Goal: Task Accomplishment & Management: Manage account settings

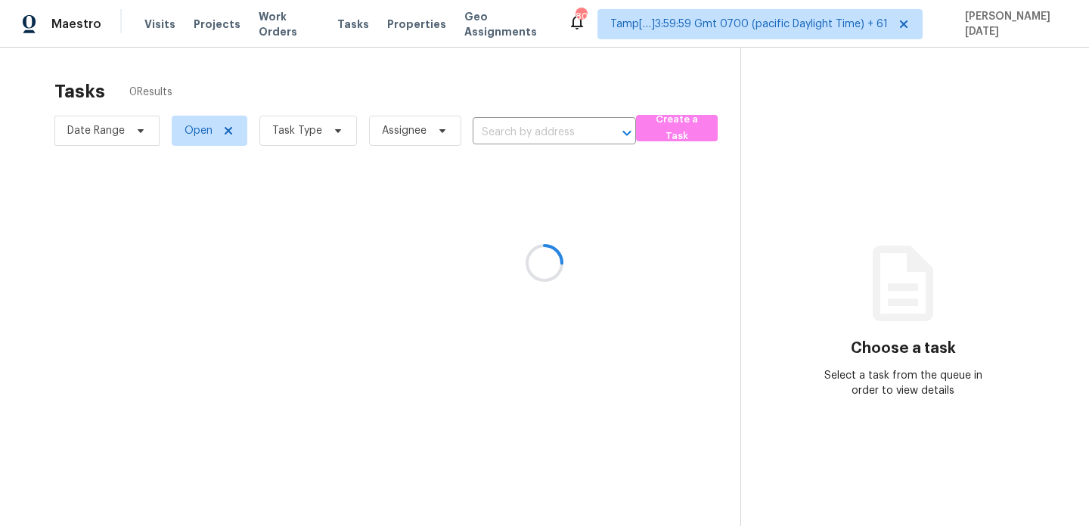
click at [331, 134] on div at bounding box center [544, 263] width 1089 height 526
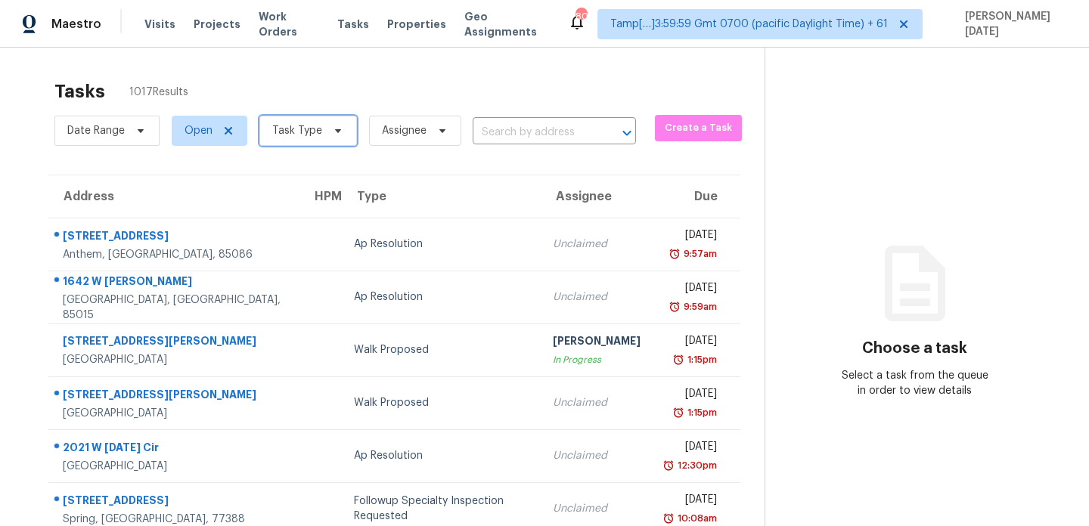
click at [332, 134] on icon at bounding box center [338, 131] width 12 height 12
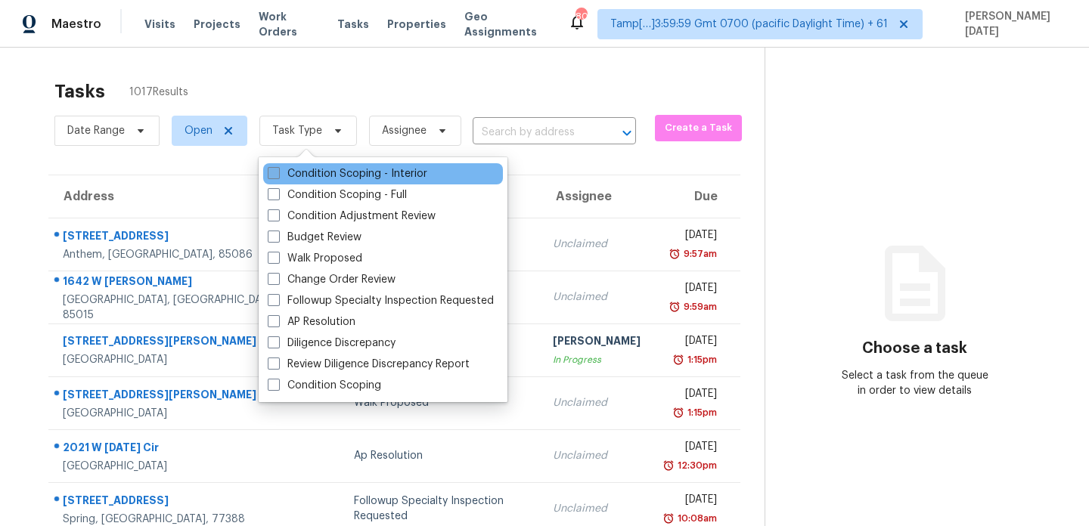
click at [314, 170] on label "Condition Scoping - Interior" at bounding box center [348, 173] width 160 height 15
click at [278, 170] on input "Condition Scoping - Interior" at bounding box center [273, 171] width 10 height 10
checkbox input "true"
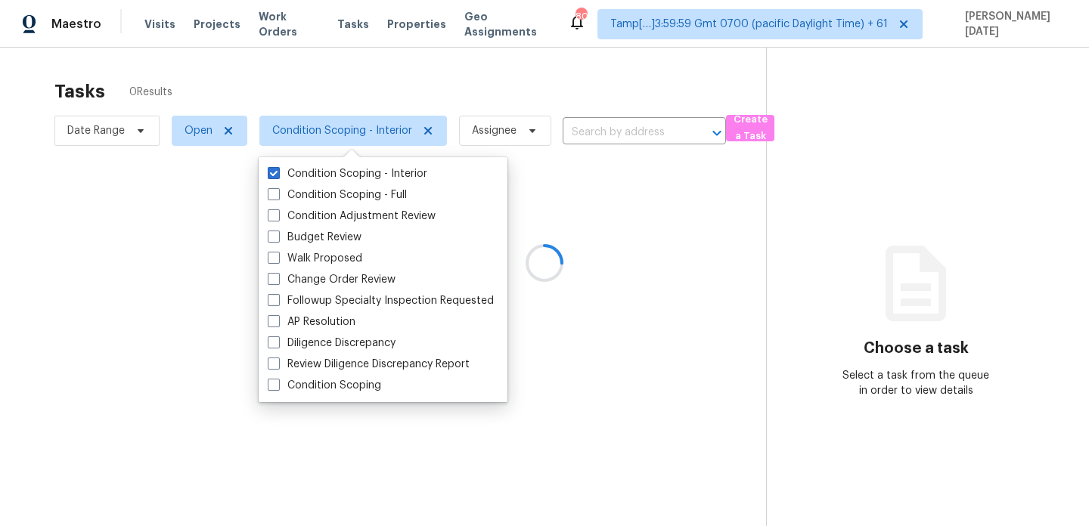
click at [415, 92] on div at bounding box center [544, 263] width 1089 height 526
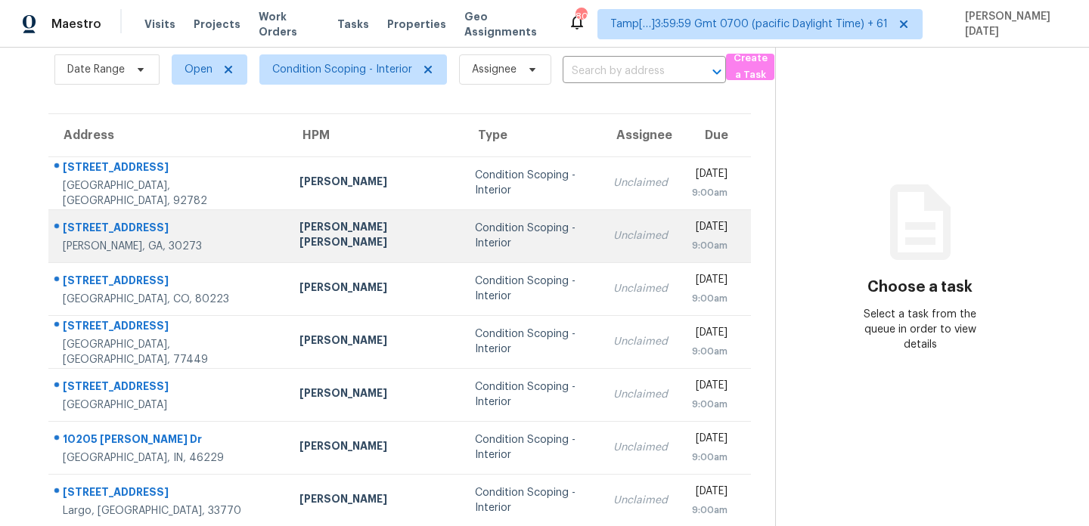
scroll to position [68, 0]
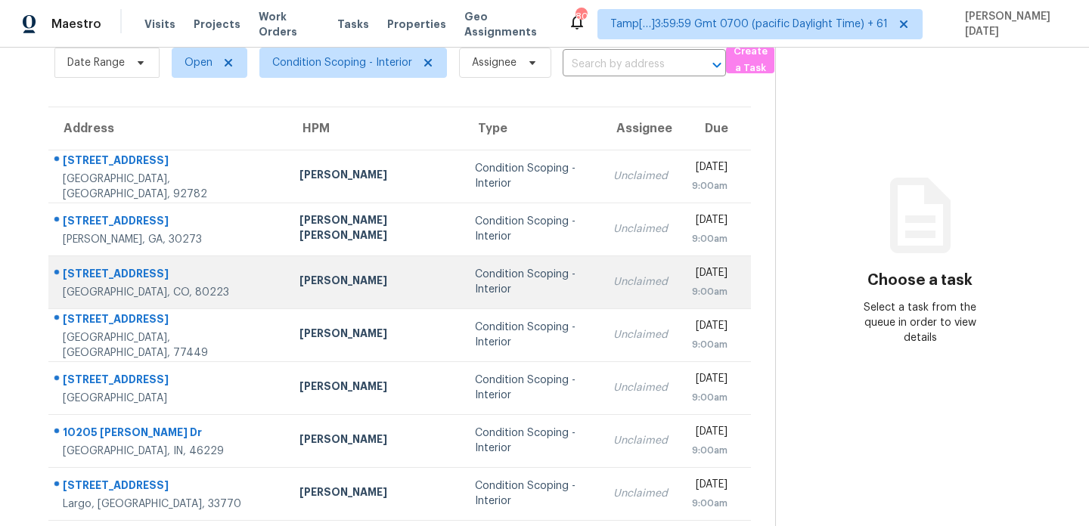
click at [601, 303] on td "Unclaimed" at bounding box center [640, 282] width 79 height 53
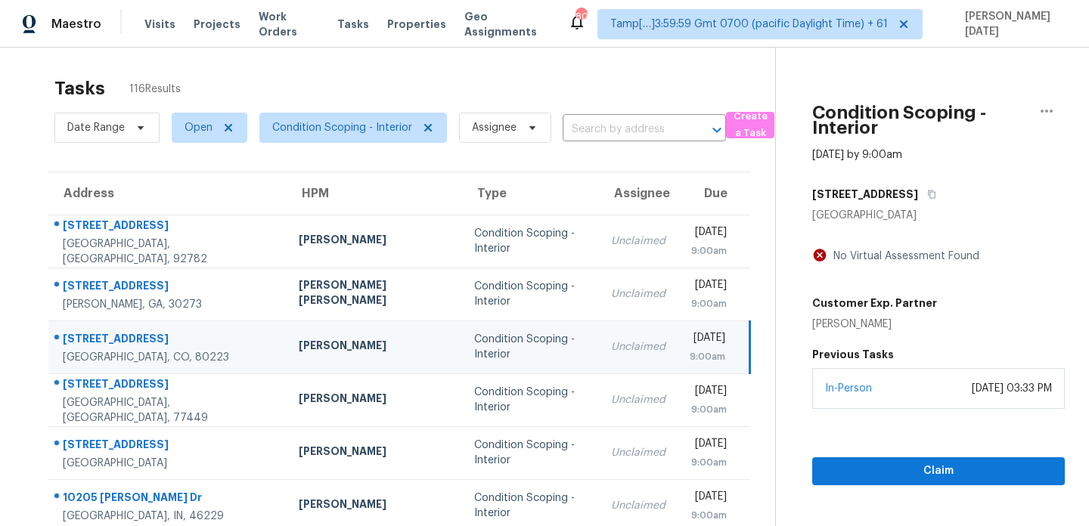
scroll to position [0, 0]
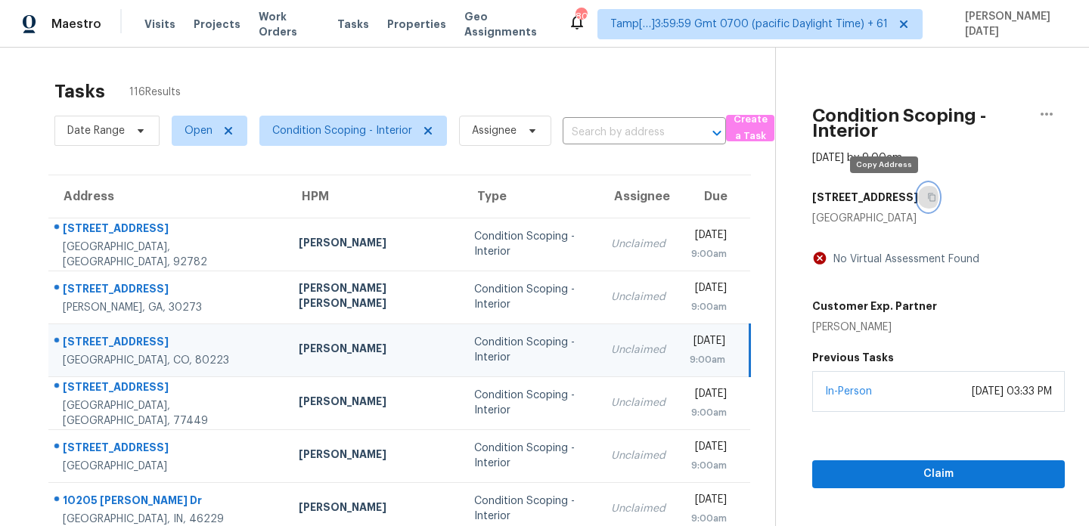
click at [918, 198] on button "button" at bounding box center [928, 197] width 20 height 27
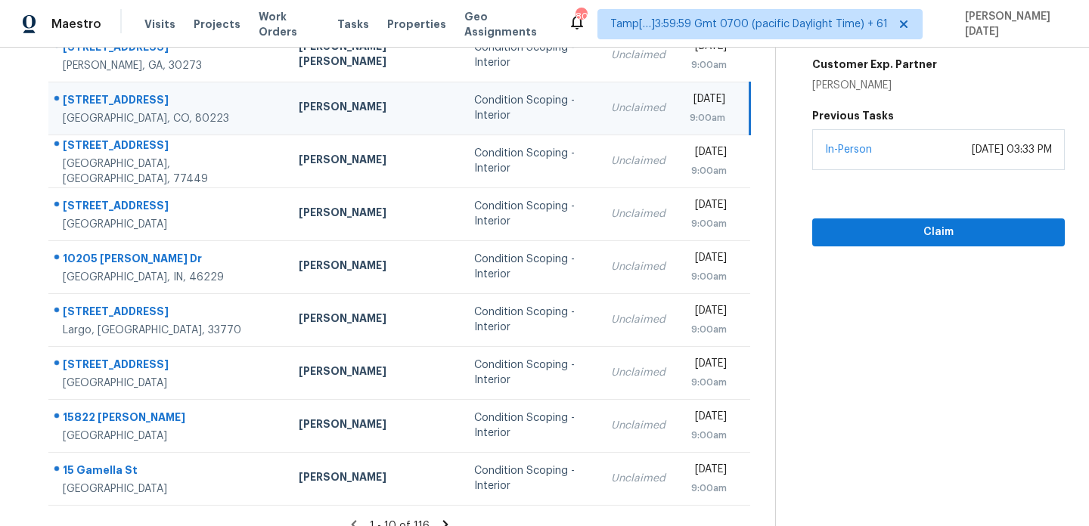
scroll to position [247, 0]
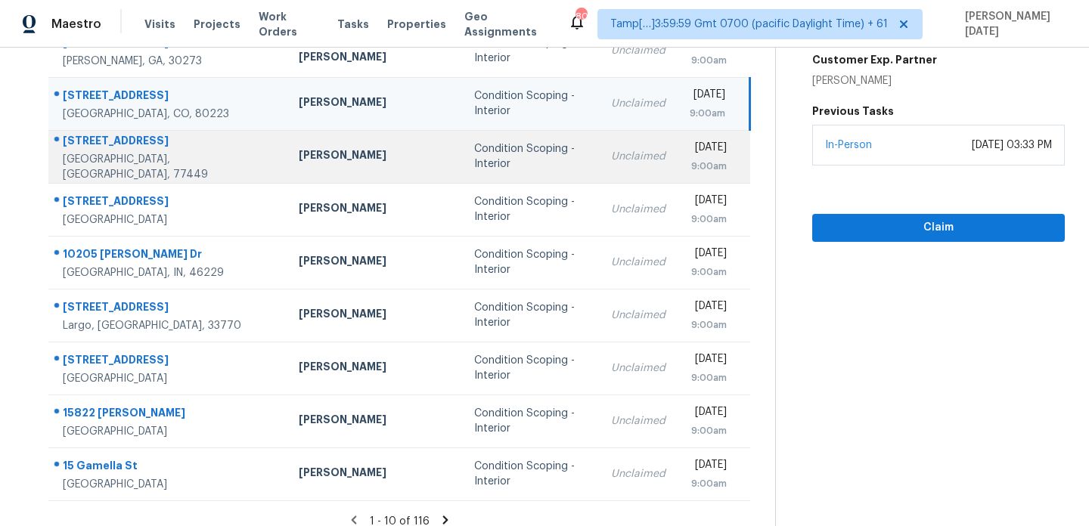
click at [599, 144] on td "Unclaimed" at bounding box center [638, 156] width 79 height 53
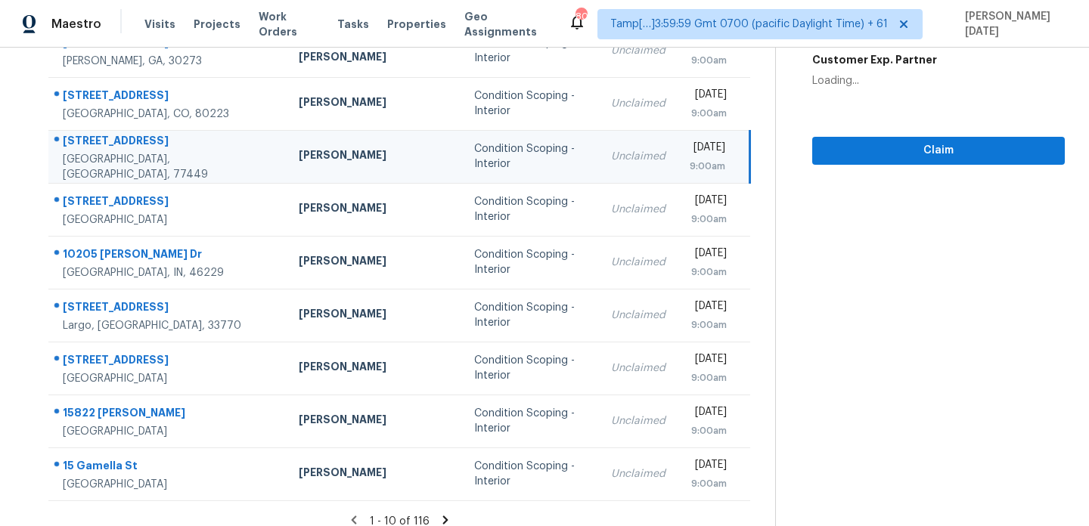
scroll to position [60, 0]
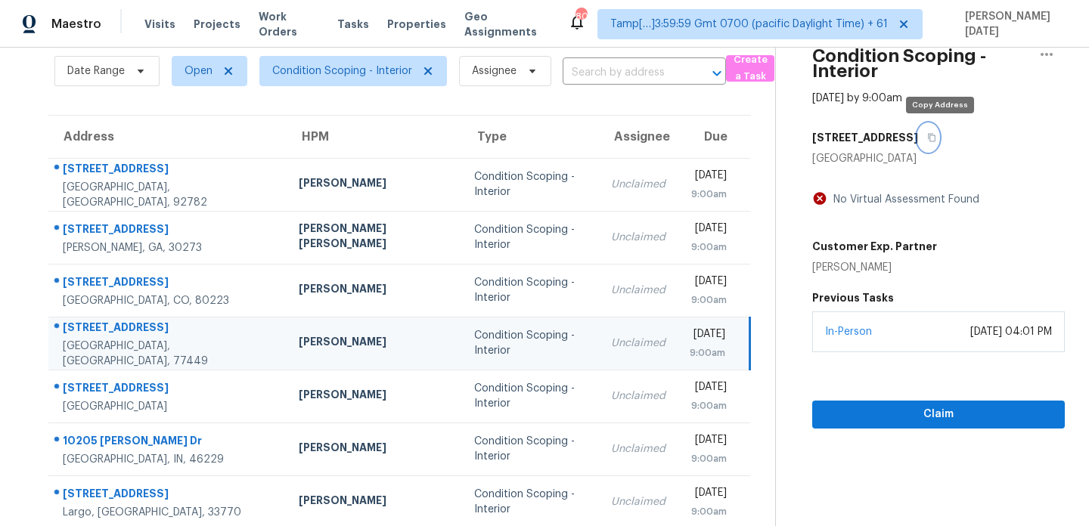
click at [936, 140] on icon "button" at bounding box center [931, 137] width 9 height 9
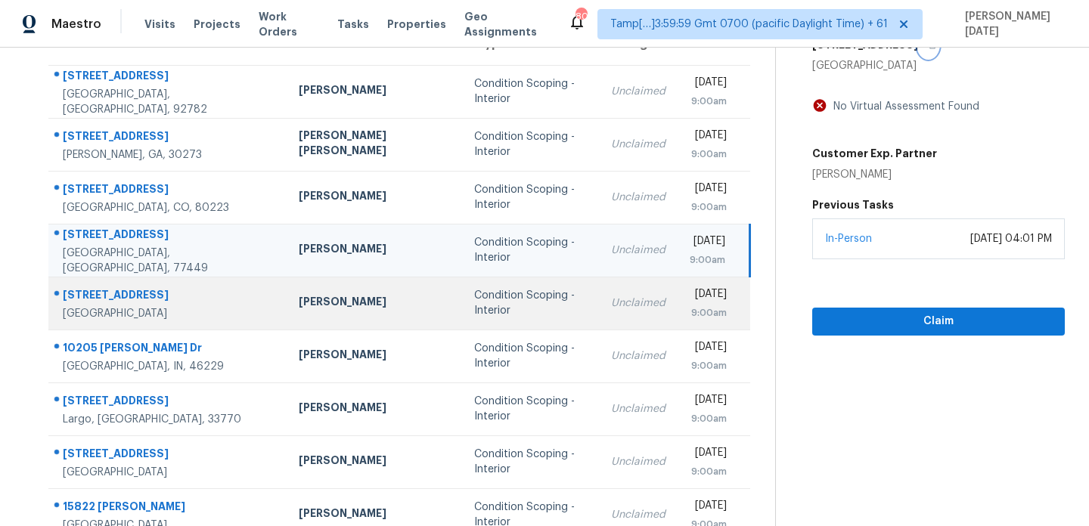
scroll to position [261, 0]
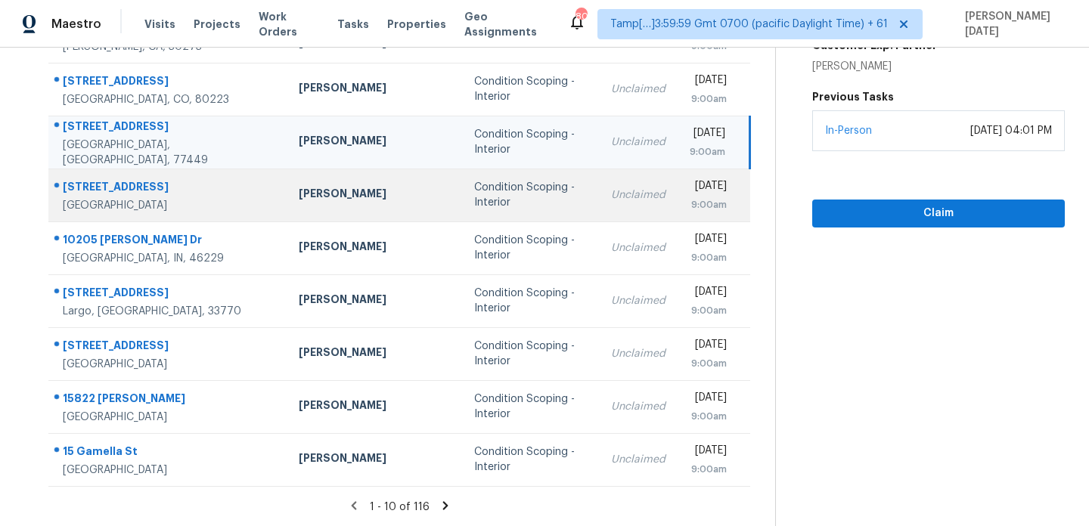
click at [474, 203] on div "Condition Scoping - Interior" at bounding box center [530, 195] width 113 height 30
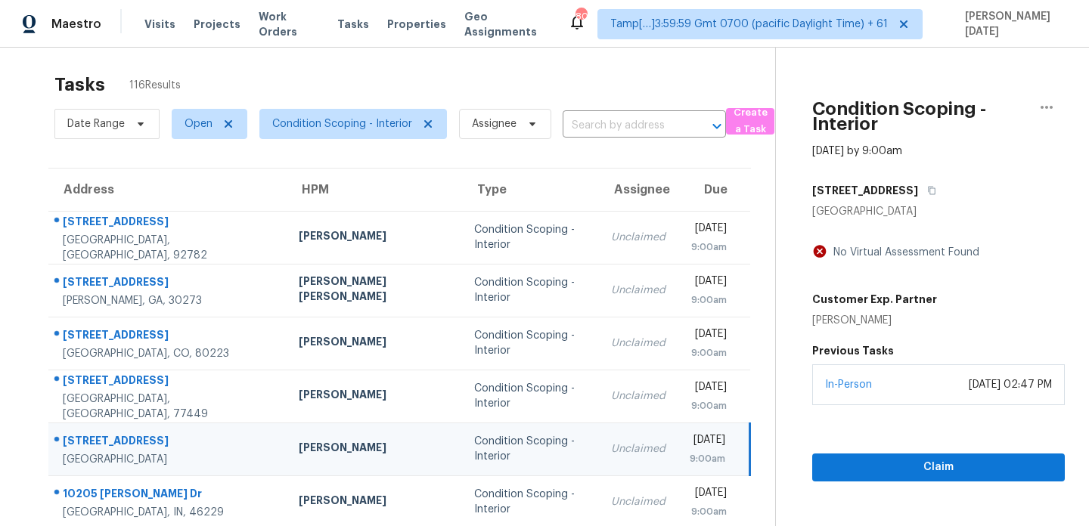
scroll to position [0, 0]
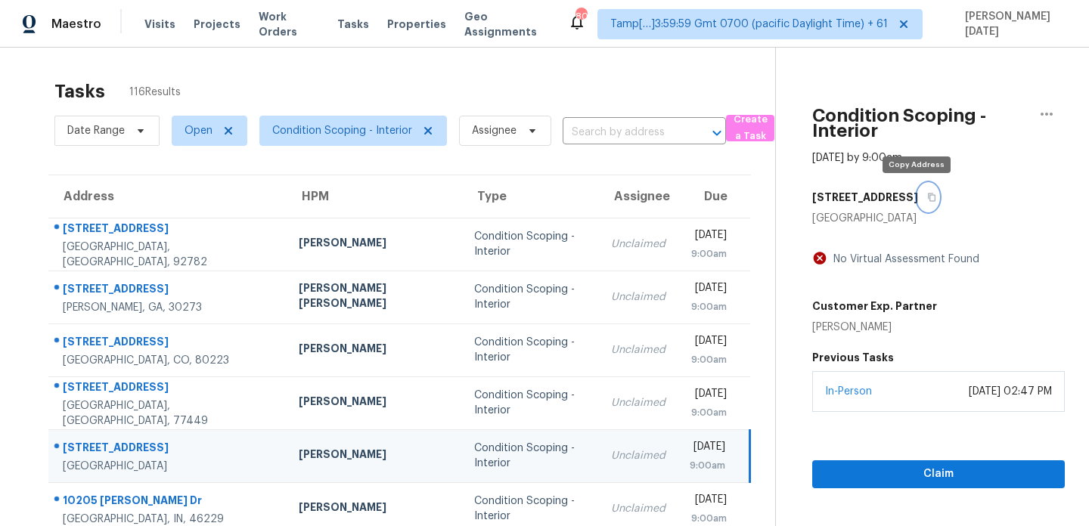
click at [927, 196] on icon "button" at bounding box center [931, 197] width 9 height 9
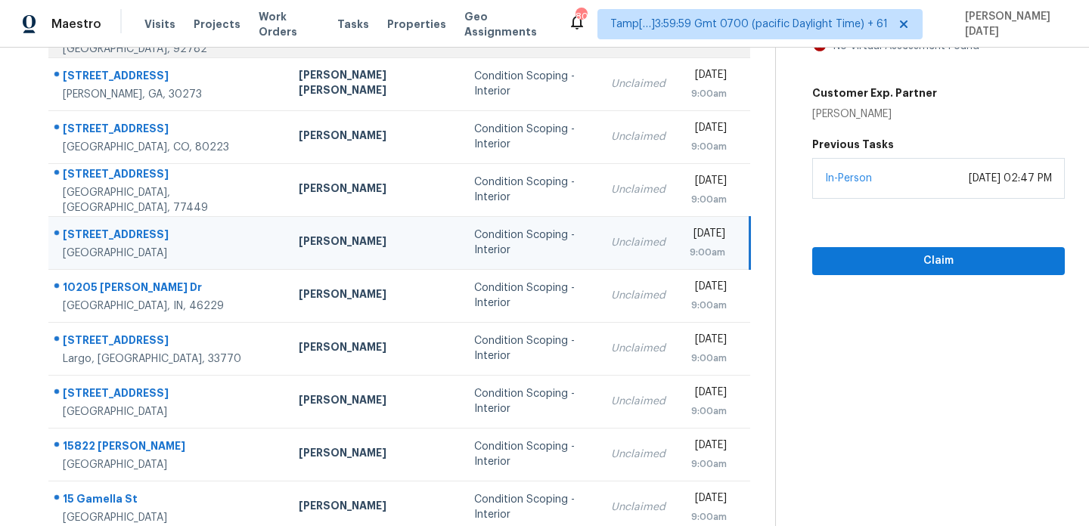
scroll to position [261, 0]
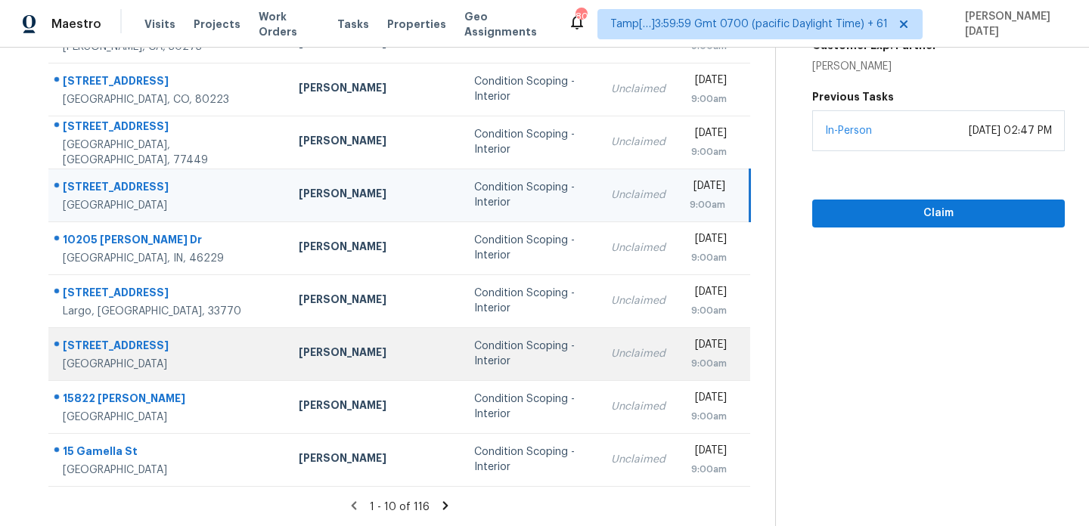
click at [501, 357] on div "Condition Scoping - Interior" at bounding box center [530, 354] width 113 height 30
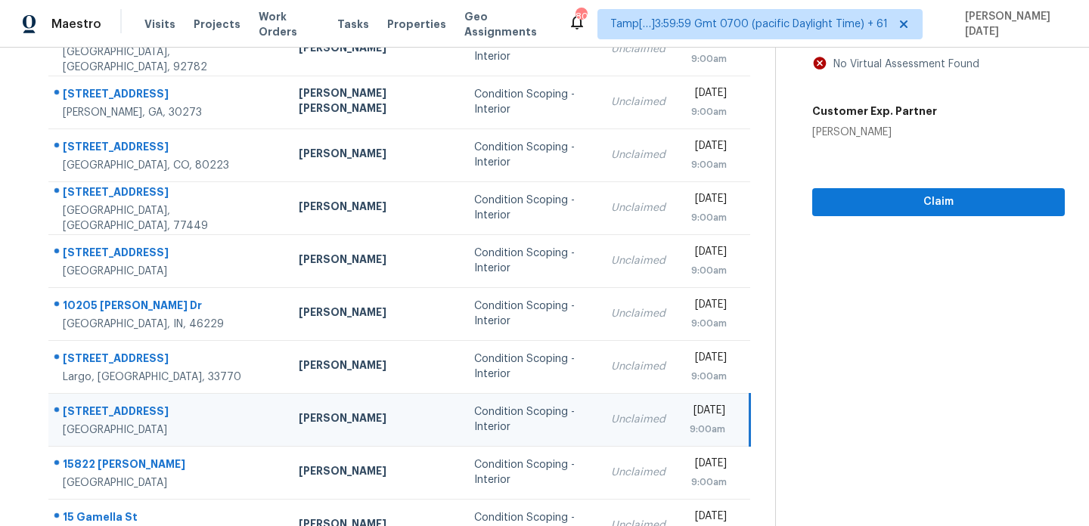
scroll to position [106, 0]
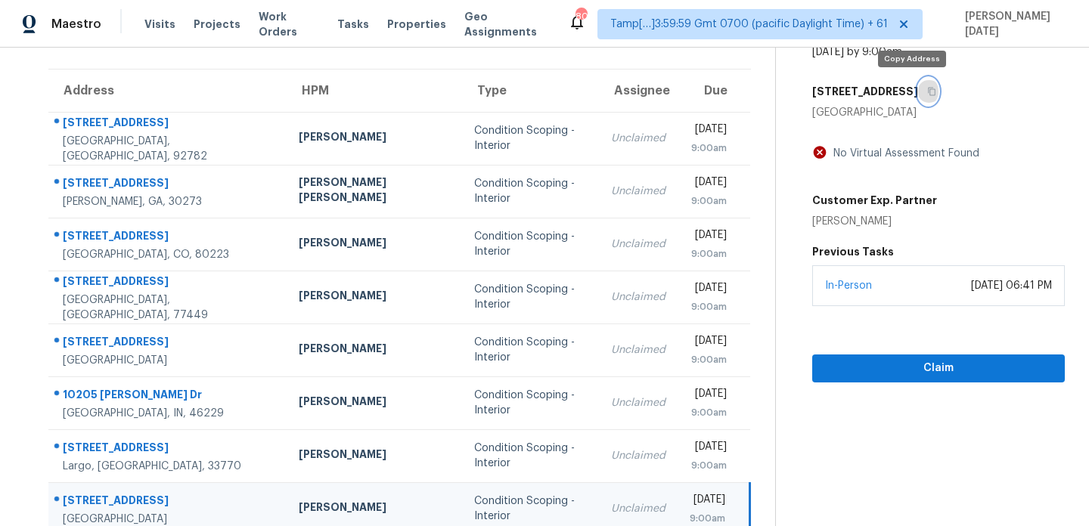
click at [929, 92] on icon "button" at bounding box center [933, 92] width 8 height 8
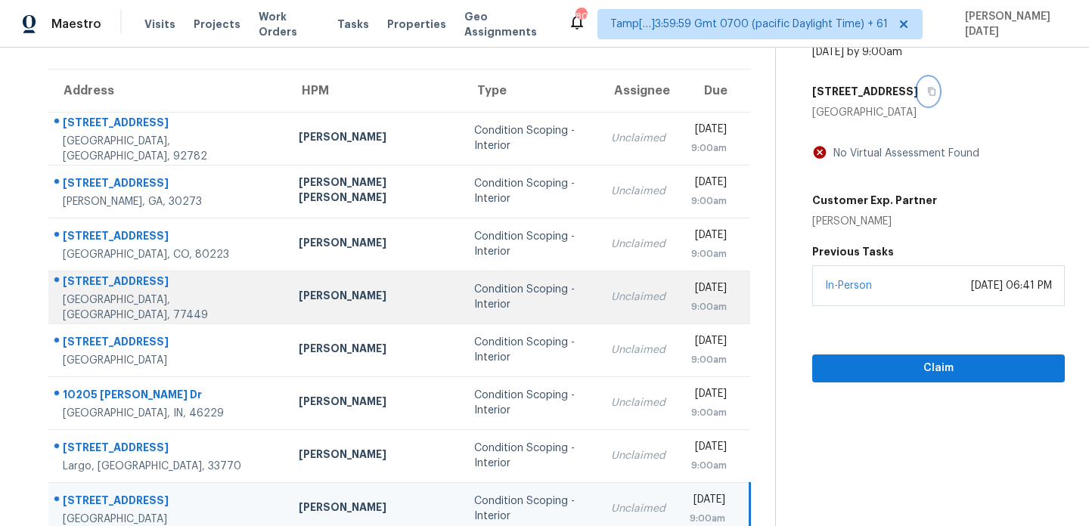
scroll to position [261, 0]
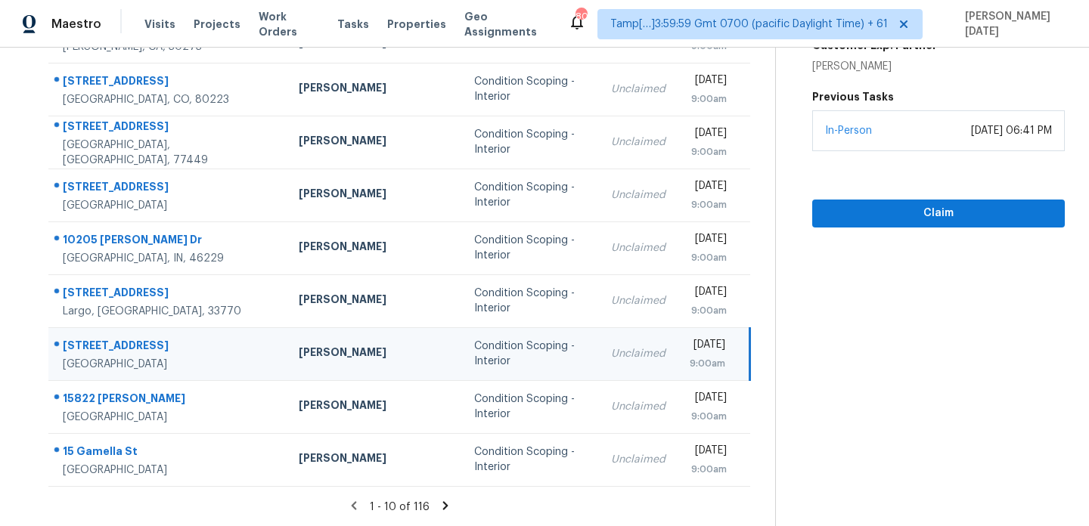
click at [443, 503] on icon at bounding box center [445, 505] width 5 height 8
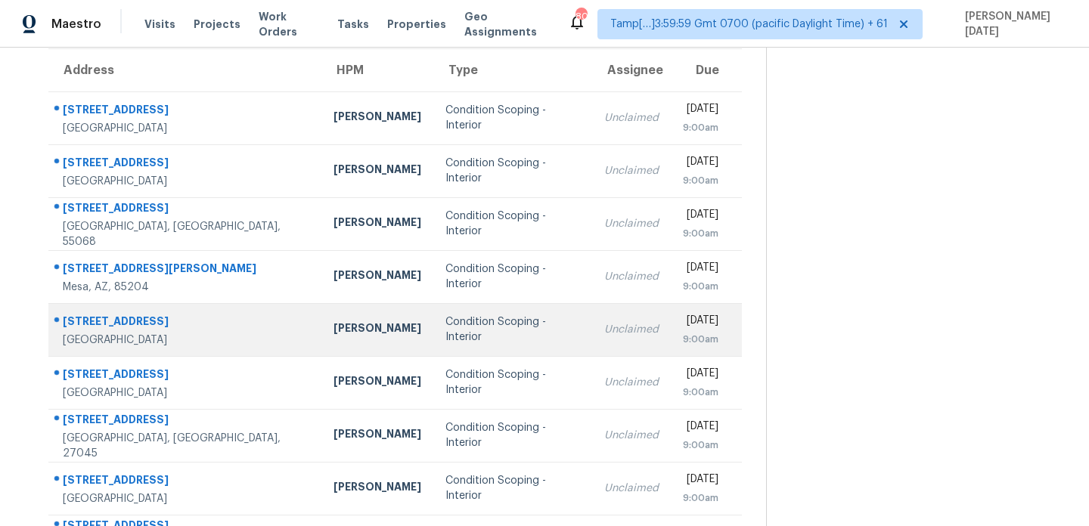
scroll to position [104, 0]
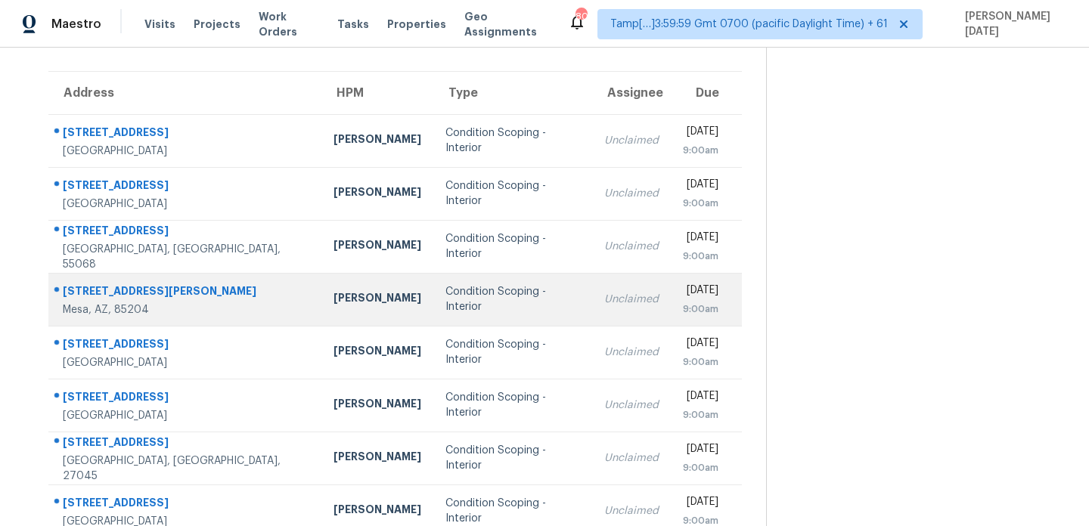
click at [502, 297] on div "Condition Scoping - Interior" at bounding box center [513, 299] width 135 height 30
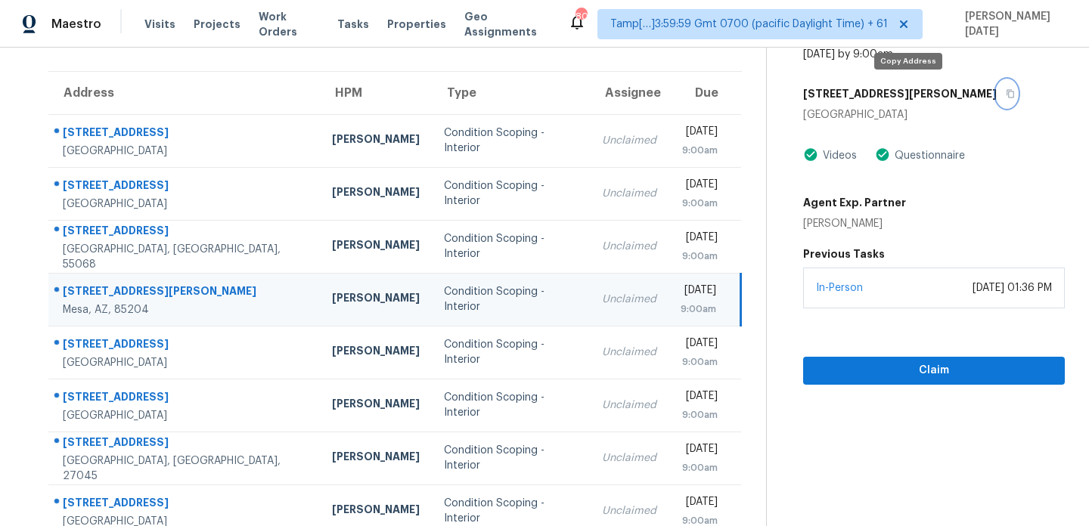
click at [1006, 95] on icon "button" at bounding box center [1010, 93] width 9 height 9
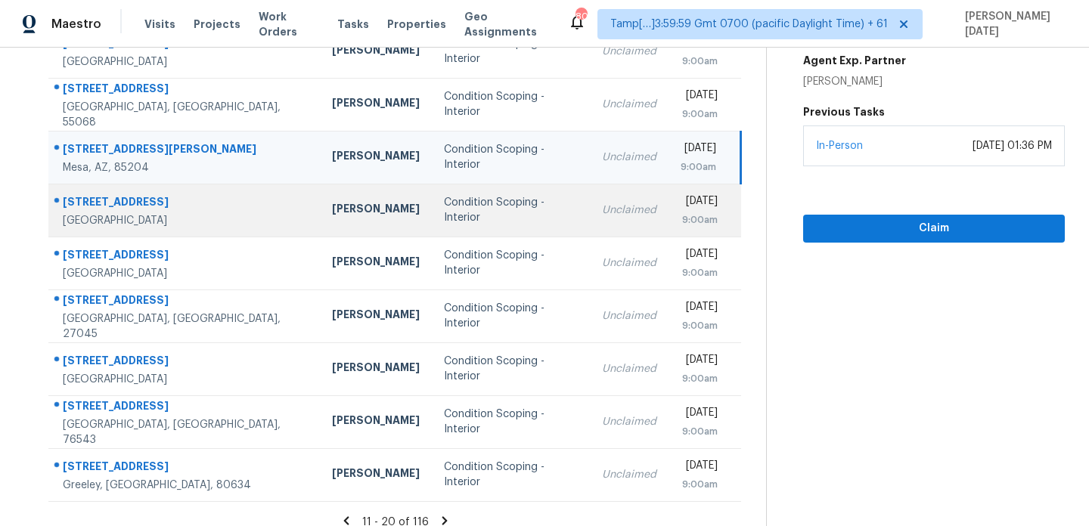
scroll to position [252, 0]
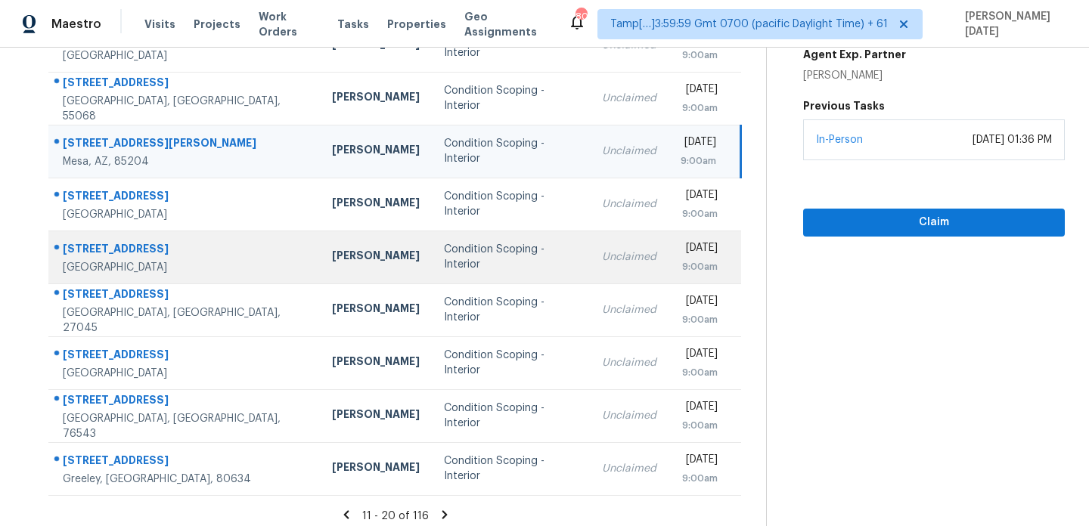
click at [444, 259] on div "Condition Scoping - Interior" at bounding box center [511, 257] width 134 height 30
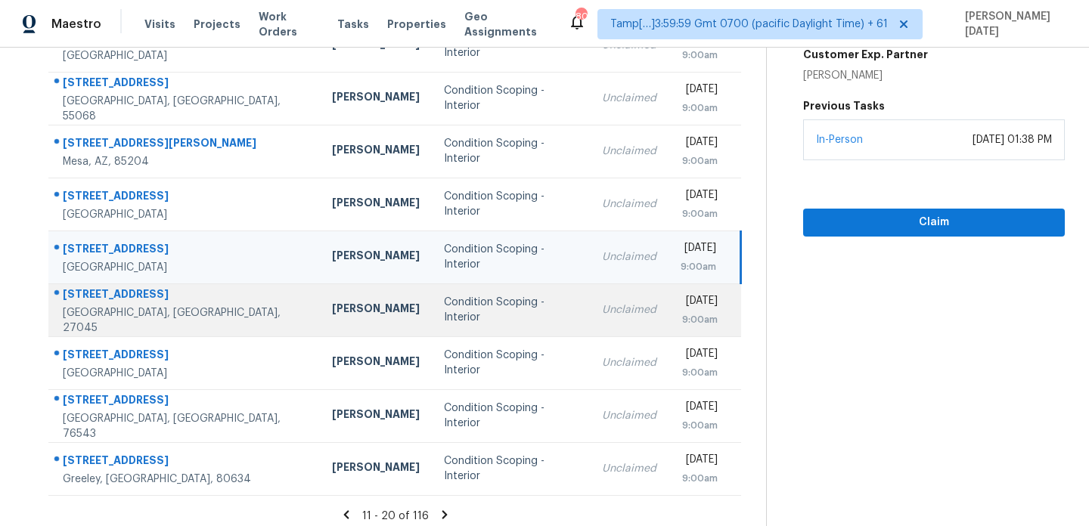
click at [444, 313] on div "Condition Scoping - Interior" at bounding box center [511, 310] width 134 height 30
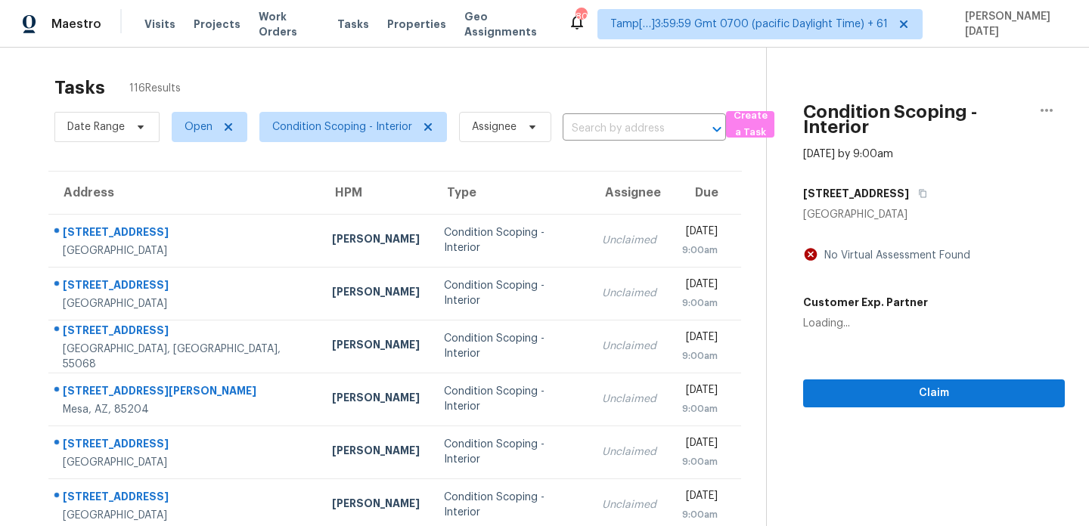
scroll to position [0, 0]
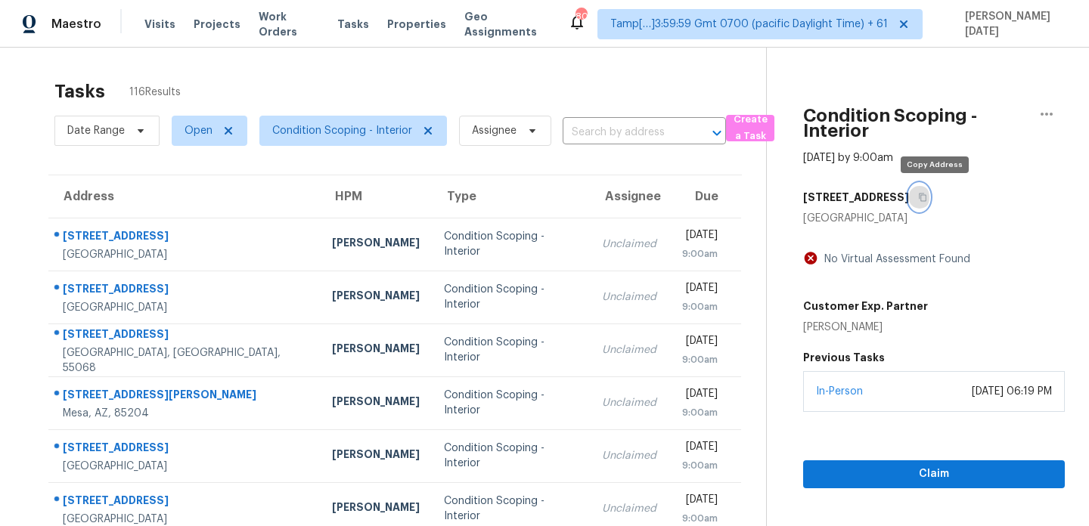
click at [927, 196] on icon "button" at bounding box center [922, 197] width 9 height 9
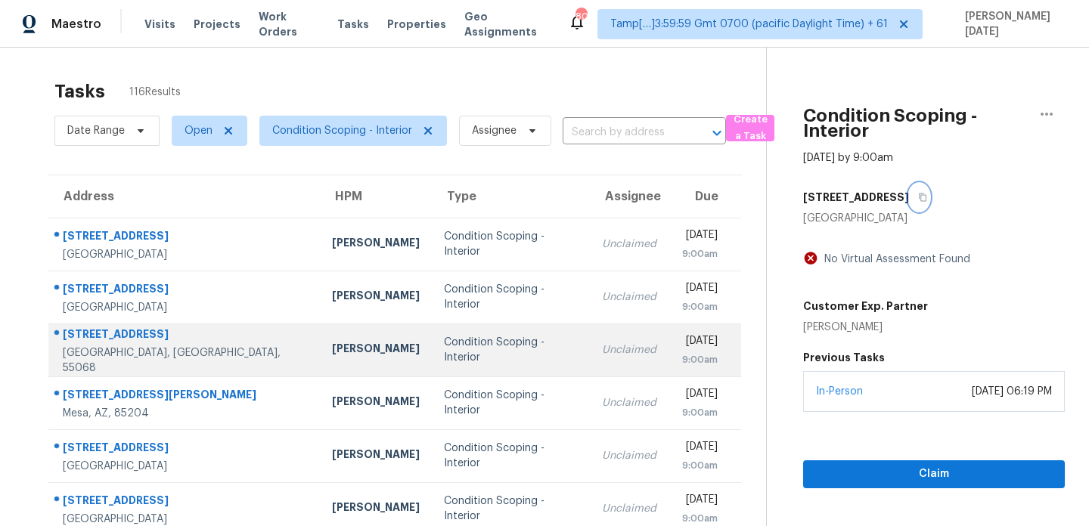
scroll to position [261, 0]
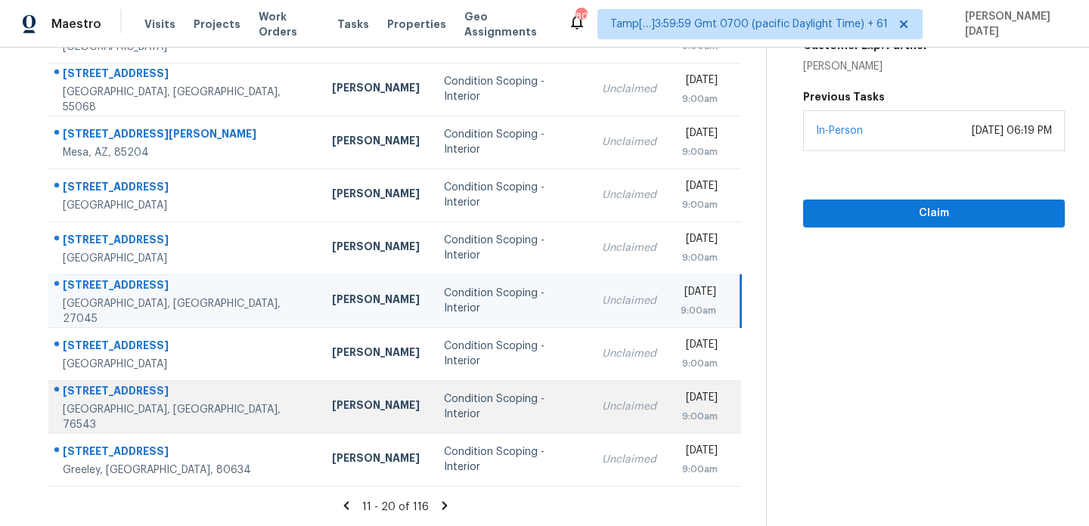
click at [486, 408] on div "Condition Scoping - Interior" at bounding box center [511, 407] width 134 height 30
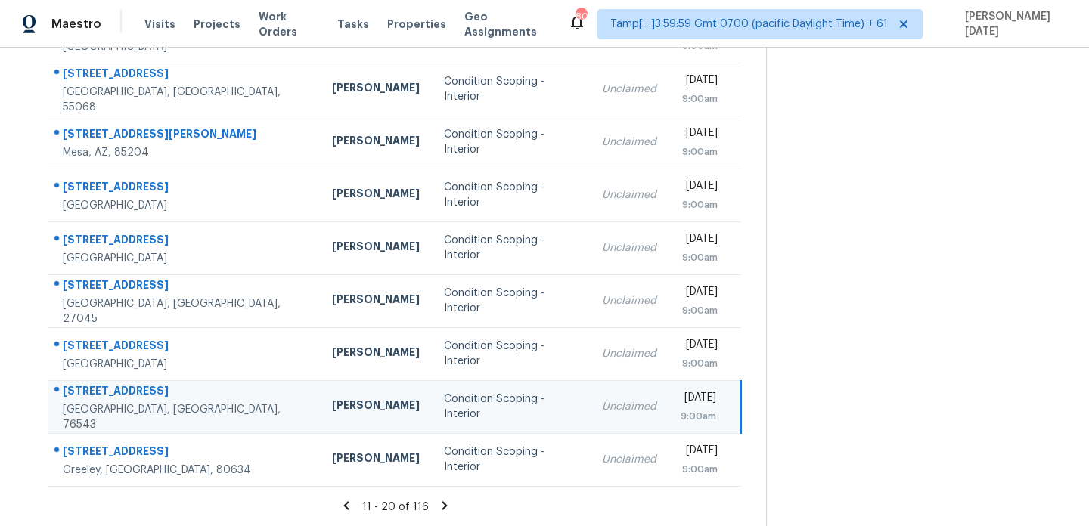
scroll to position [0, 0]
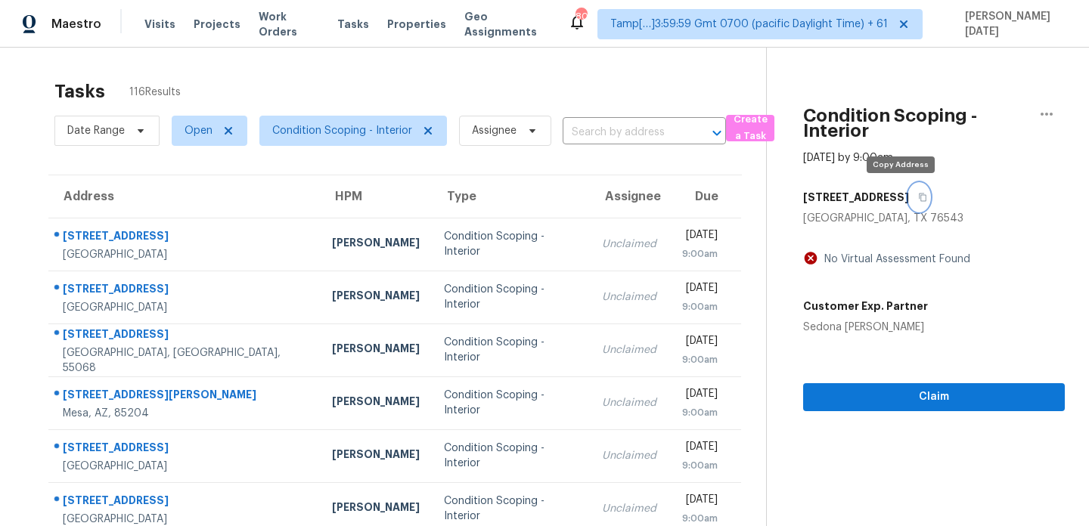
click at [918, 201] on icon "button" at bounding box center [922, 197] width 9 height 9
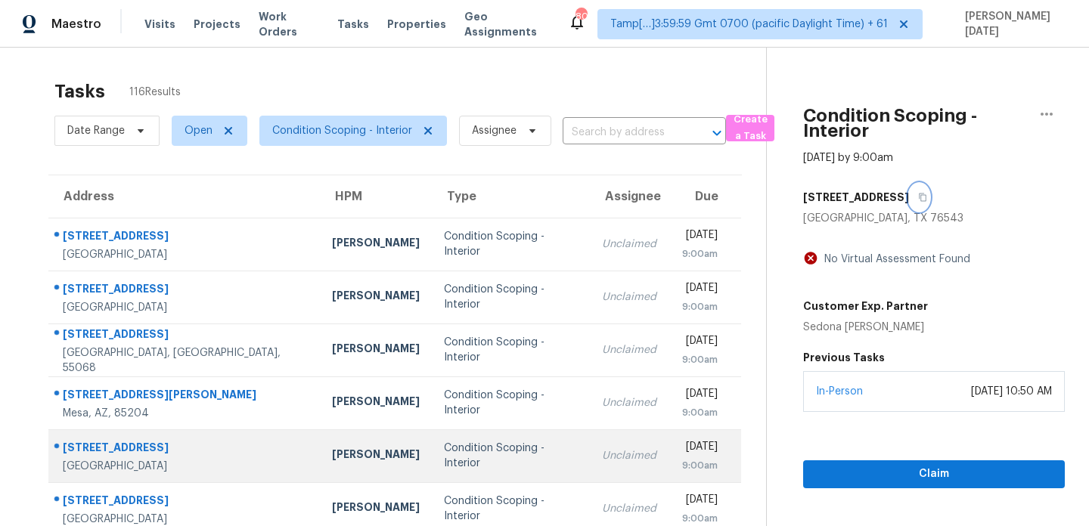
scroll to position [261, 0]
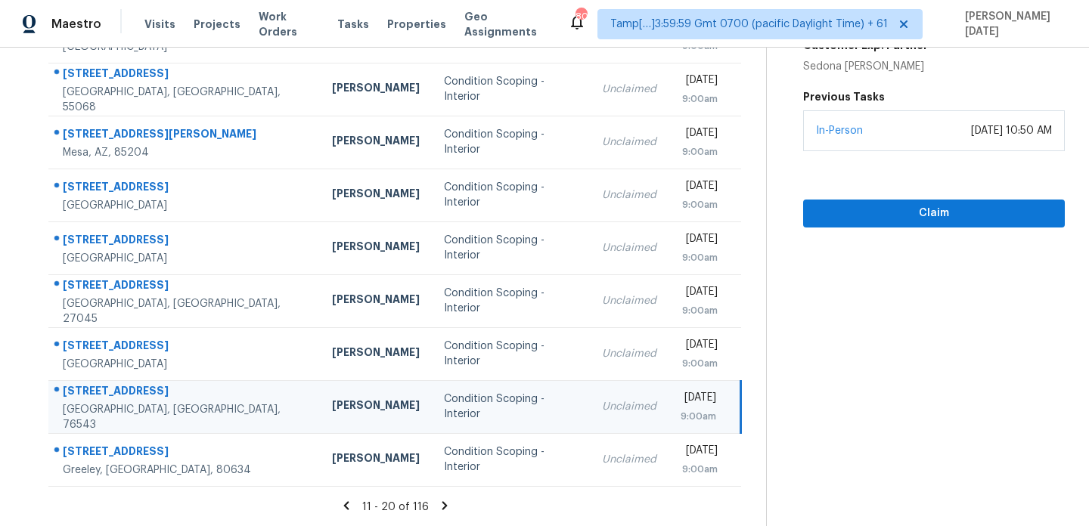
click at [439, 505] on icon at bounding box center [445, 506] width 14 height 14
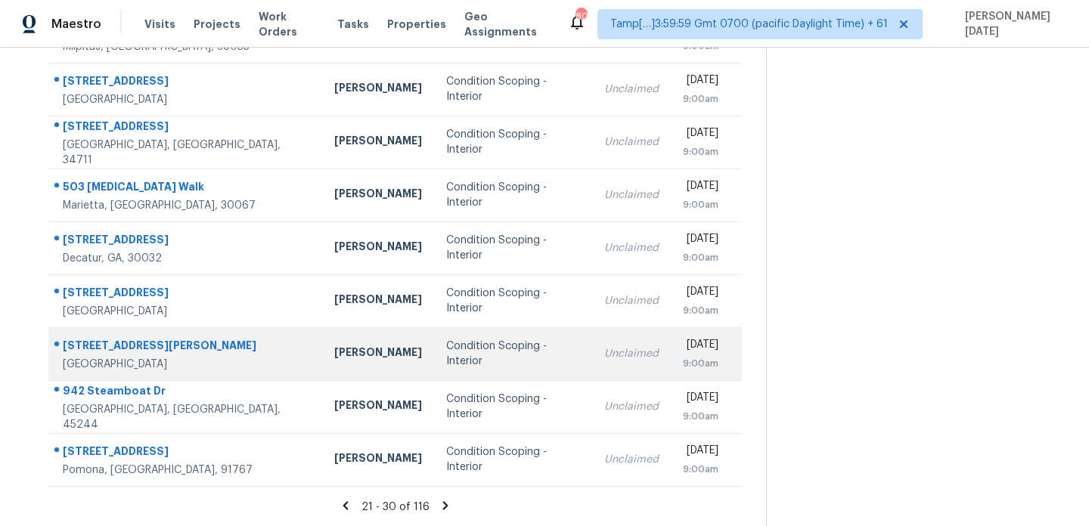
scroll to position [0, 0]
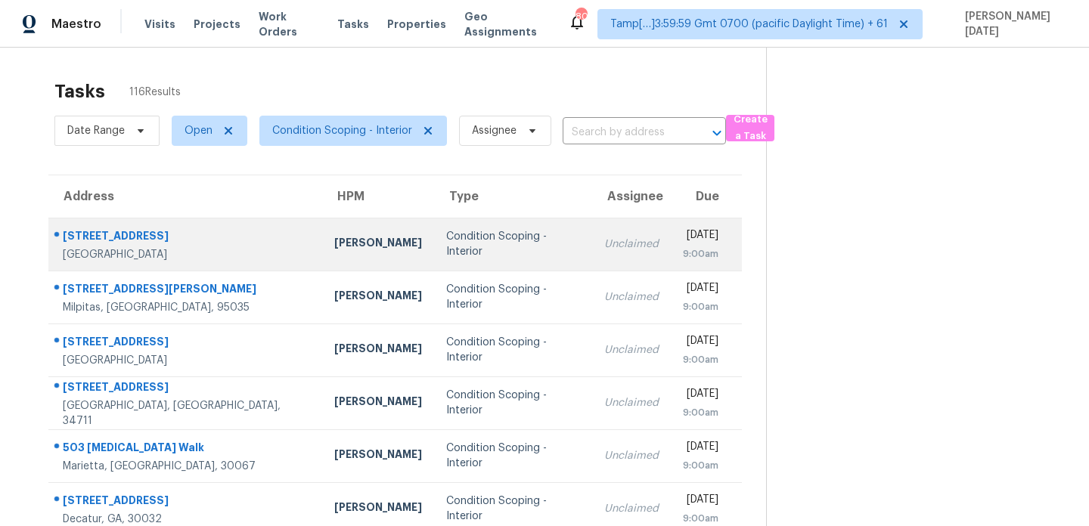
click at [494, 230] on td "Condition Scoping - Interior" at bounding box center [513, 244] width 158 height 53
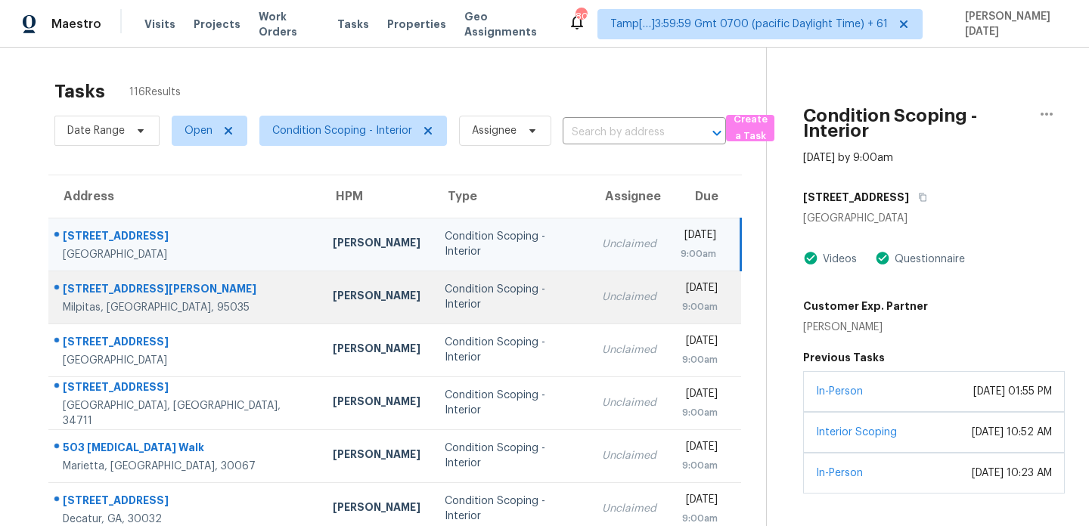
click at [492, 290] on div "Condition Scoping - Interior" at bounding box center [511, 297] width 133 height 30
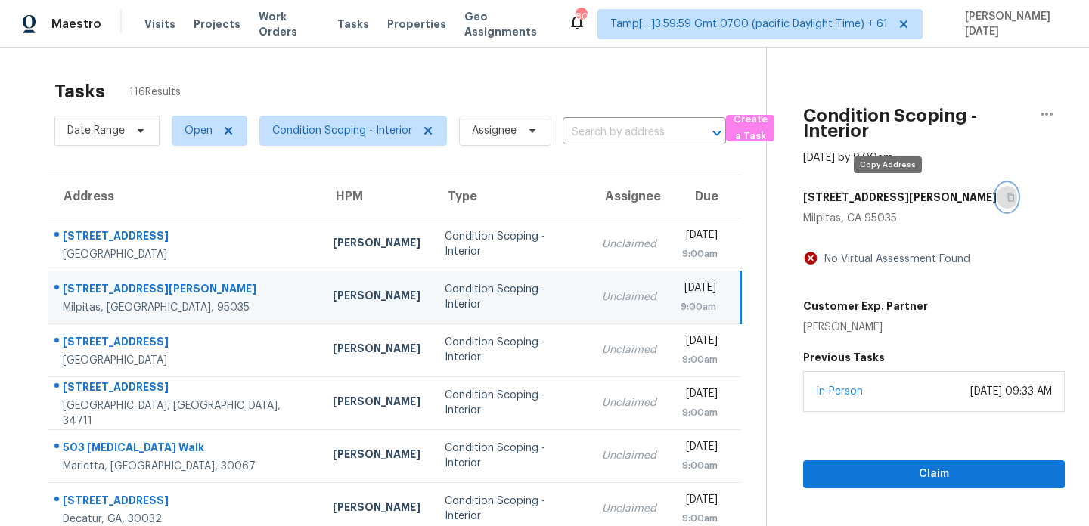
click at [1007, 201] on icon "button" at bounding box center [1011, 198] width 8 height 8
click at [602, 136] on input "text" at bounding box center [623, 132] width 121 height 23
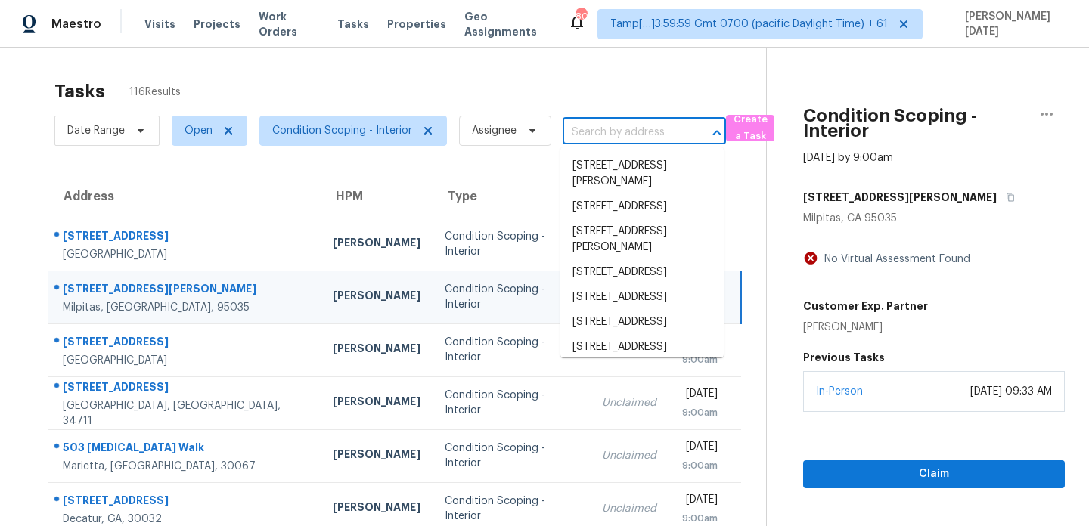
paste input "2909 Phoenix Dr"
type input "2909 Phoenix Dr"
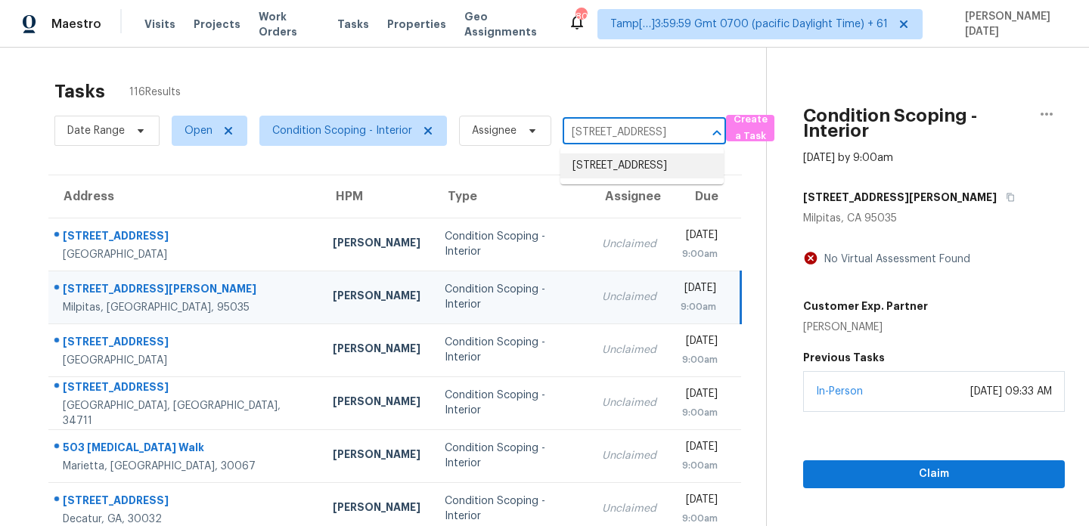
click at [622, 175] on li "2909 Phoenix Dr, Killeen, TX 76543" at bounding box center [641, 166] width 163 height 25
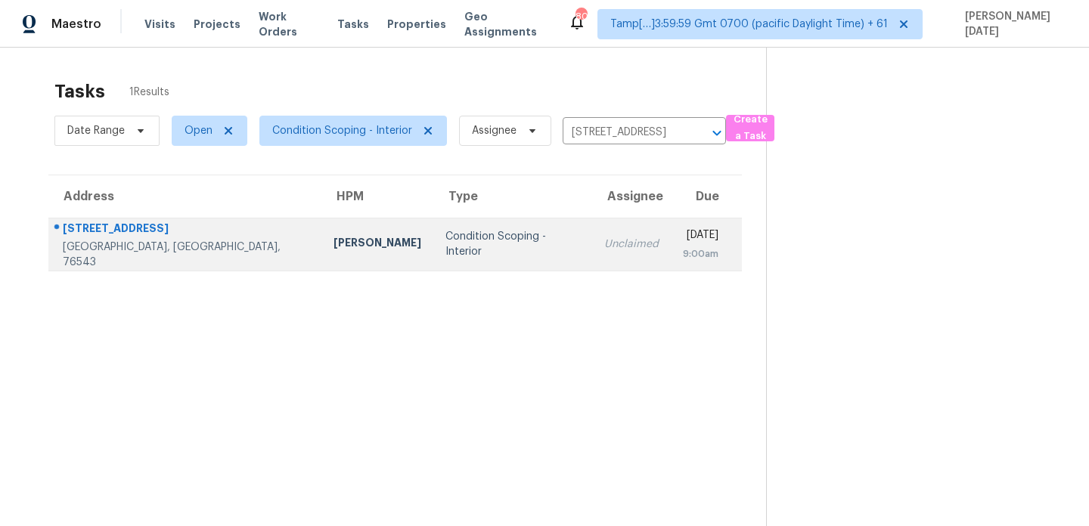
click at [683, 258] on div "9:00am" at bounding box center [701, 254] width 36 height 15
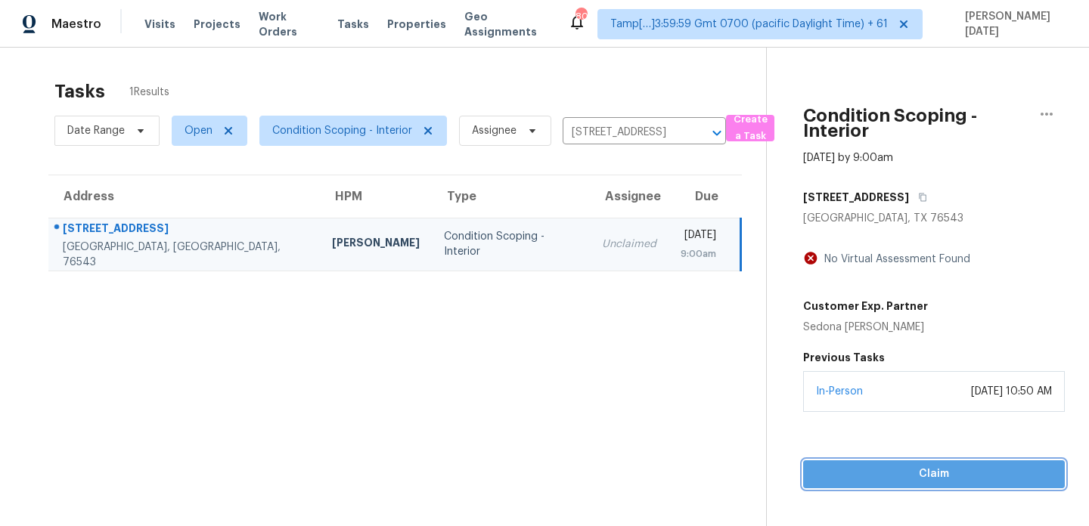
click at [883, 482] on span "Claim" at bounding box center [934, 474] width 238 height 19
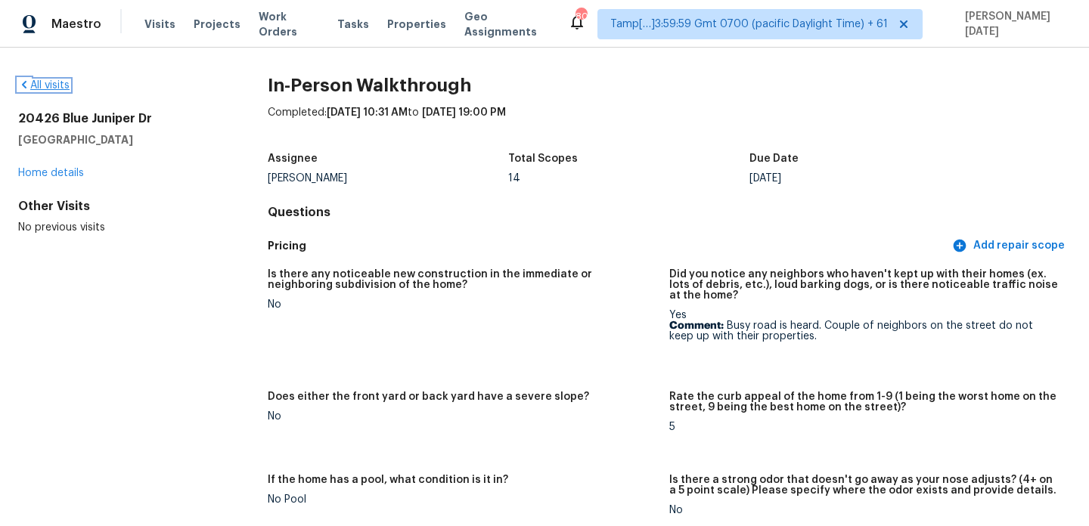
click at [60, 86] on link "All visits" at bounding box center [43, 85] width 51 height 11
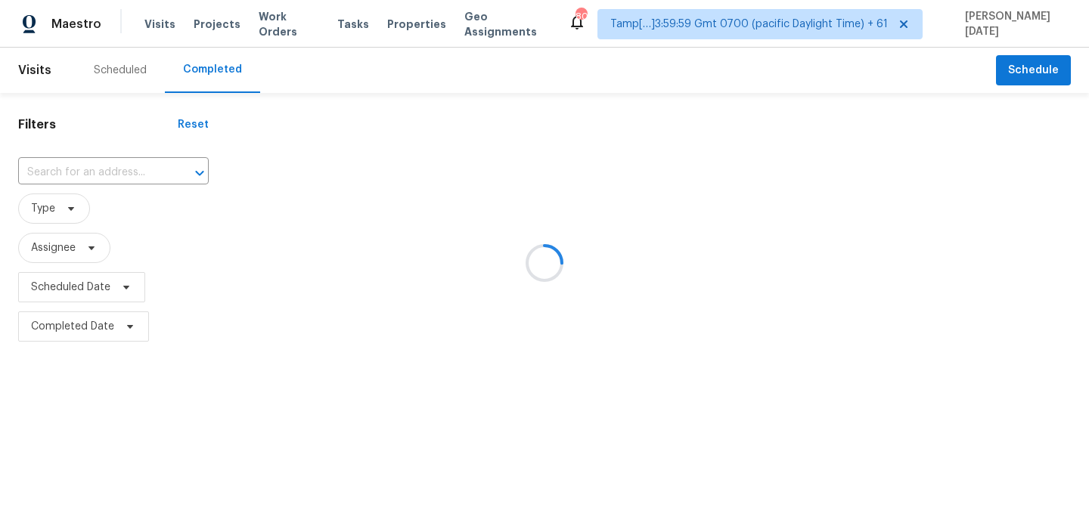
click at [129, 169] on div at bounding box center [544, 263] width 1089 height 526
click at [125, 170] on div at bounding box center [544, 263] width 1089 height 526
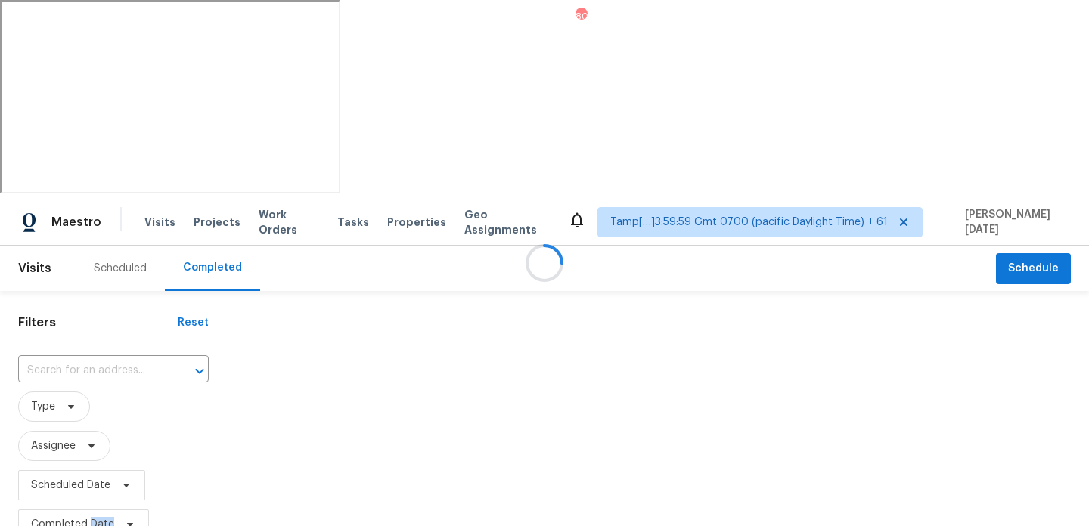
click at [134, 166] on div at bounding box center [544, 263] width 1089 height 526
click at [160, 160] on div at bounding box center [544, 263] width 1089 height 526
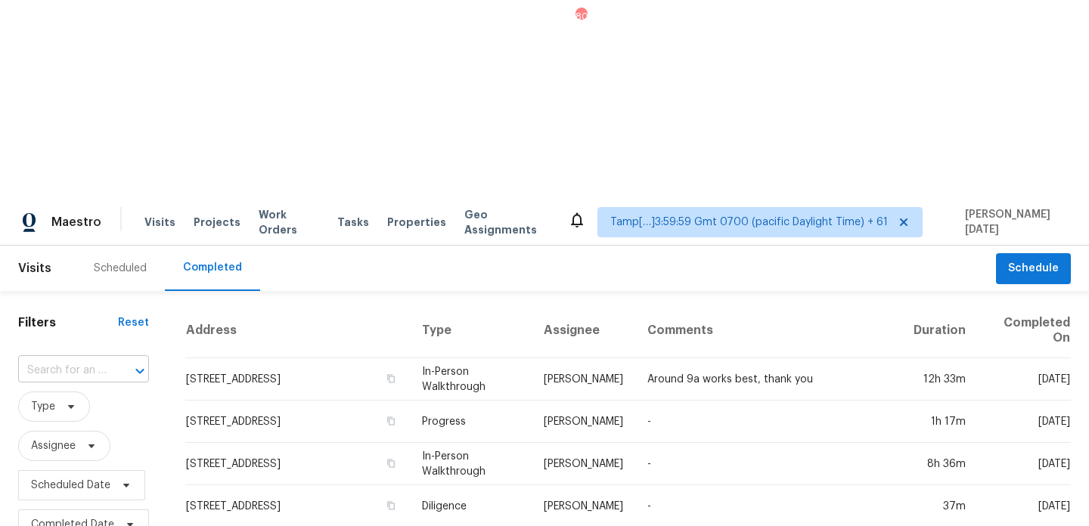
click at [85, 359] on input "text" at bounding box center [62, 370] width 88 height 23
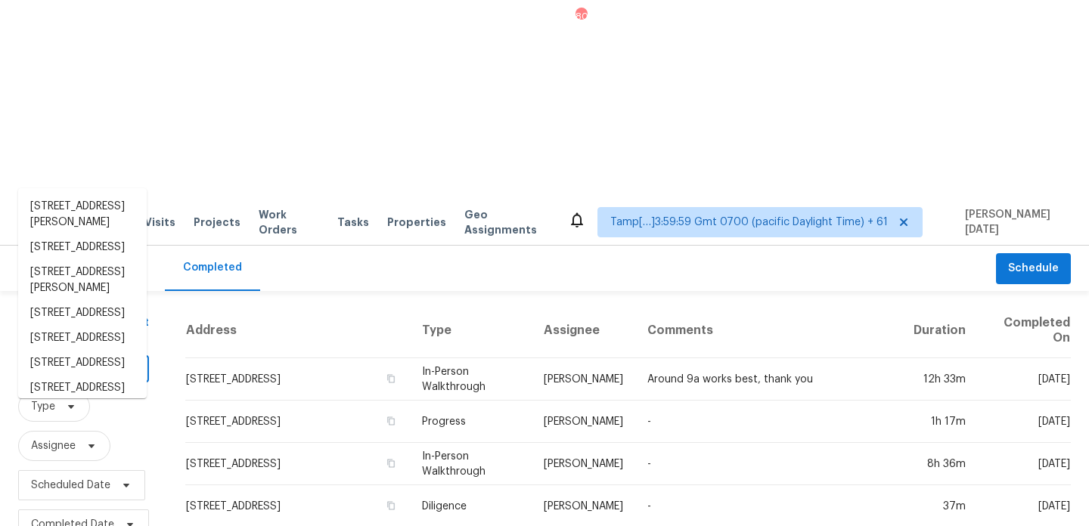
paste input "1591 S Zuni St # 1591, Denver, CO 80223"
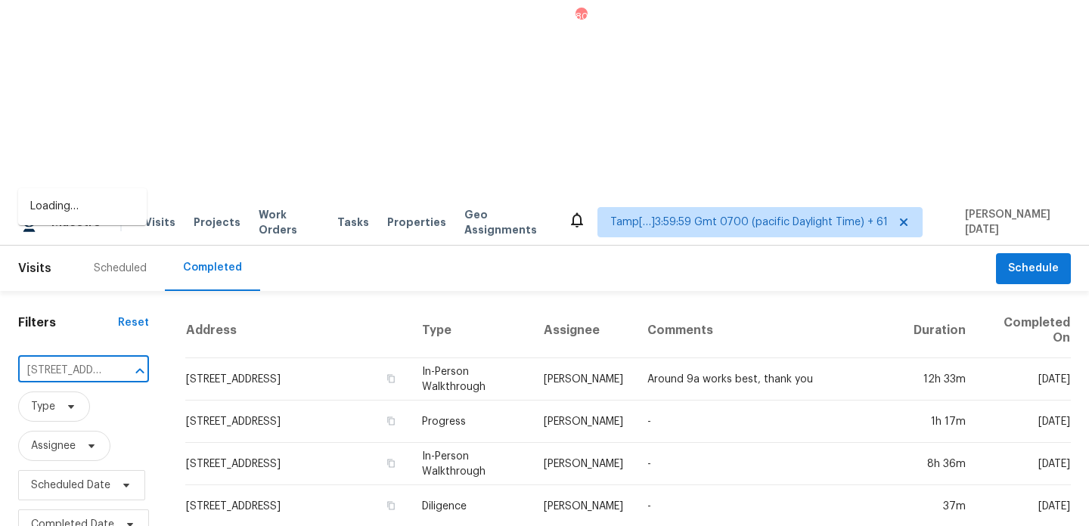
type input "1591 S Zuni St"
click at [93, 210] on li "1591 S Zuni St # 1591, Denver, CO 80223" at bounding box center [82, 206] width 129 height 25
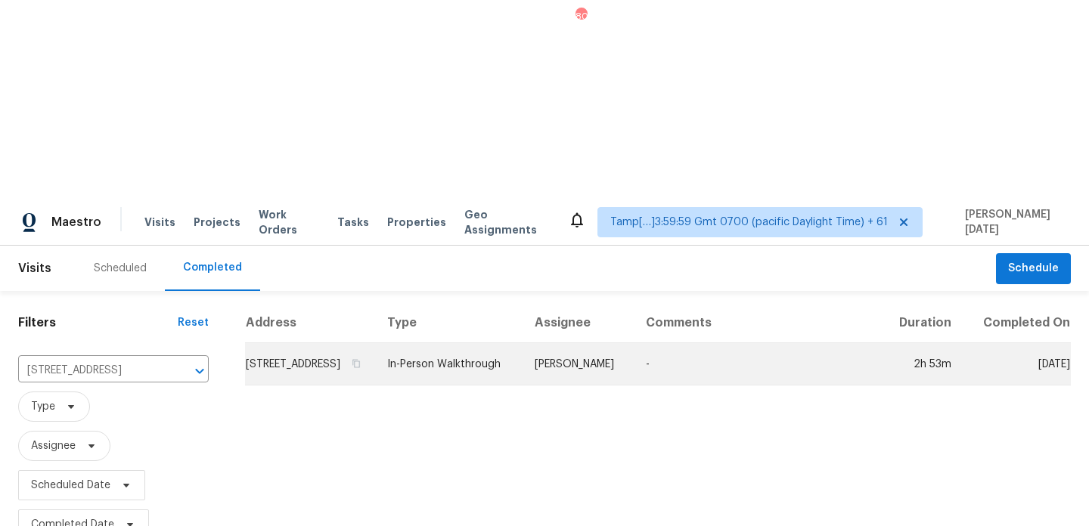
click at [452, 343] on td "In-Person Walkthrough" at bounding box center [448, 364] width 147 height 42
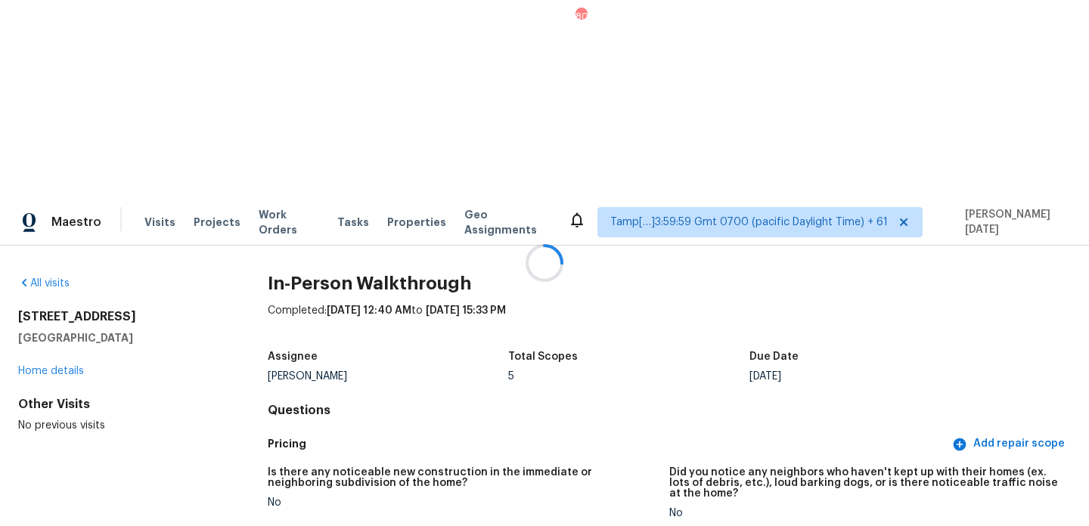
click at [598, 166] on div at bounding box center [544, 263] width 1089 height 526
click at [51, 278] on link "All visits" at bounding box center [43, 283] width 51 height 11
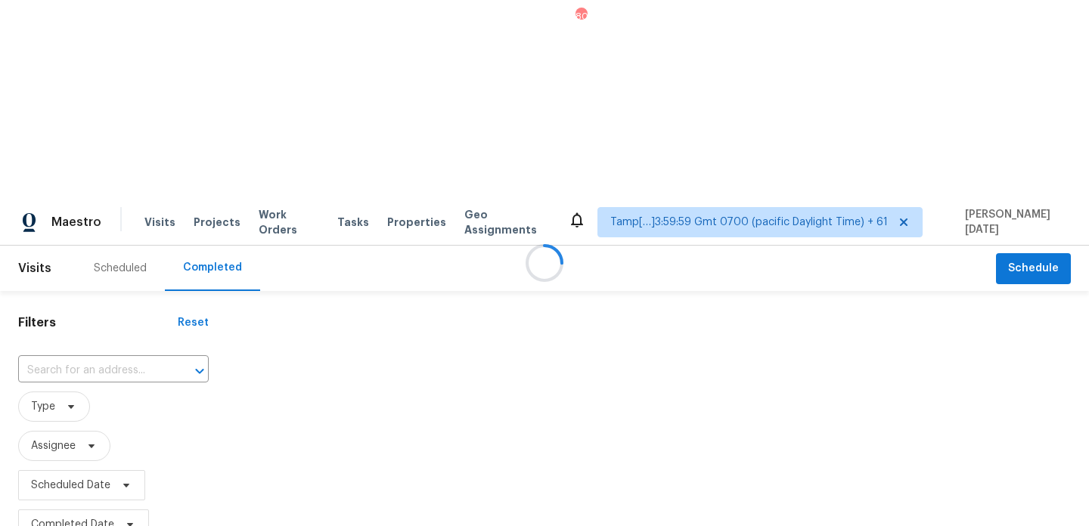
click at [154, 160] on div at bounding box center [544, 263] width 1089 height 526
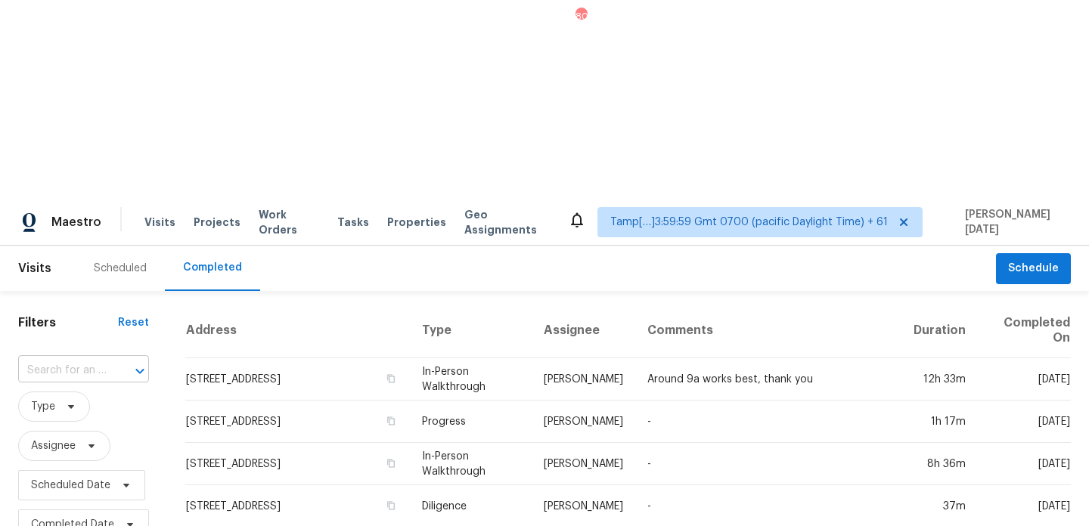
click at [95, 359] on input "text" at bounding box center [62, 370] width 88 height 23
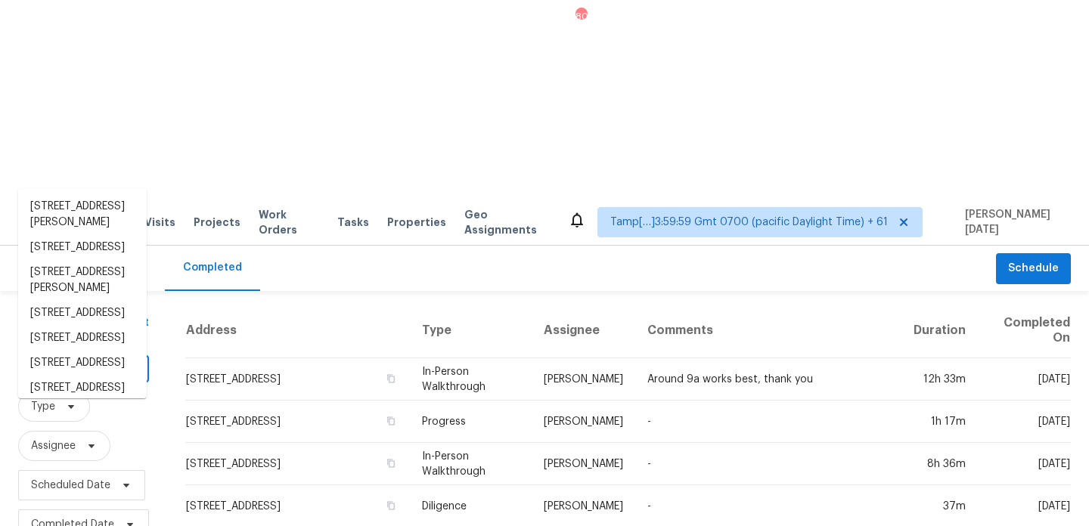
paste input "7020 Sedgewick Rd, Indian Trail, NC 28079"
type input "7020 Sedgewick Rd, Indian Trail, NC 28079"
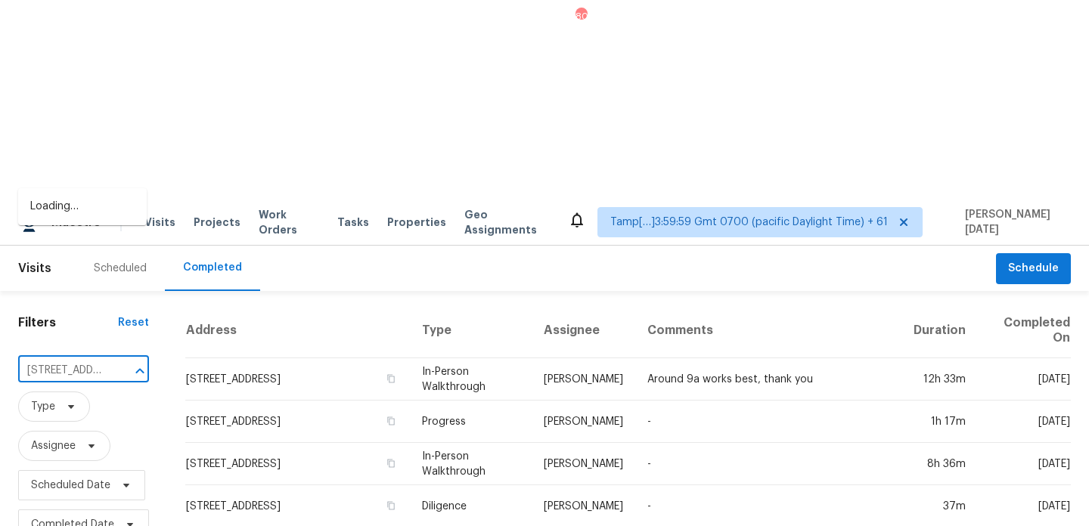
scroll to position [0, 136]
click at [93, 219] on li "7020 Sedgewick Rd, Indian Trail, NC 28079" at bounding box center [82, 206] width 129 height 25
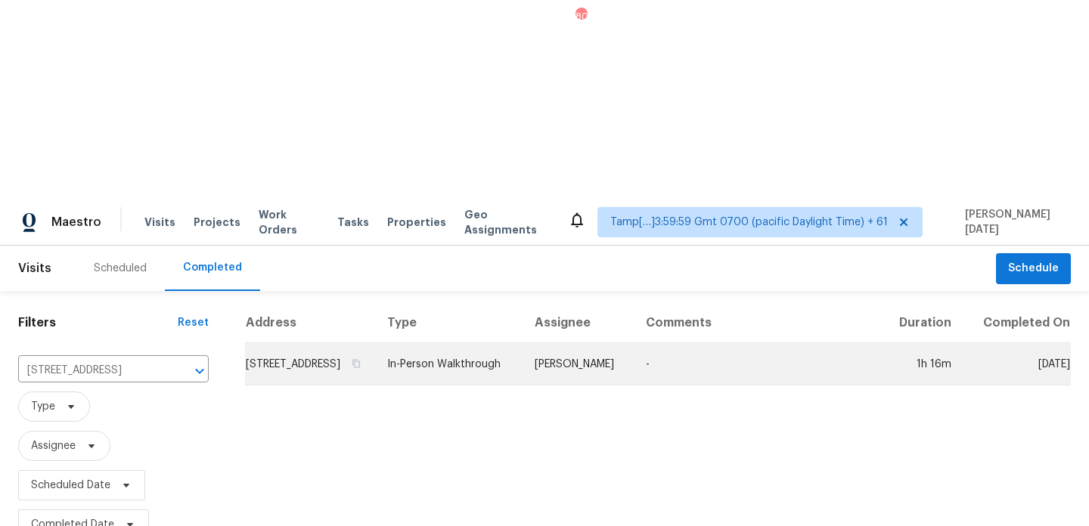
click at [470, 343] on td "In-Person Walkthrough" at bounding box center [448, 364] width 147 height 42
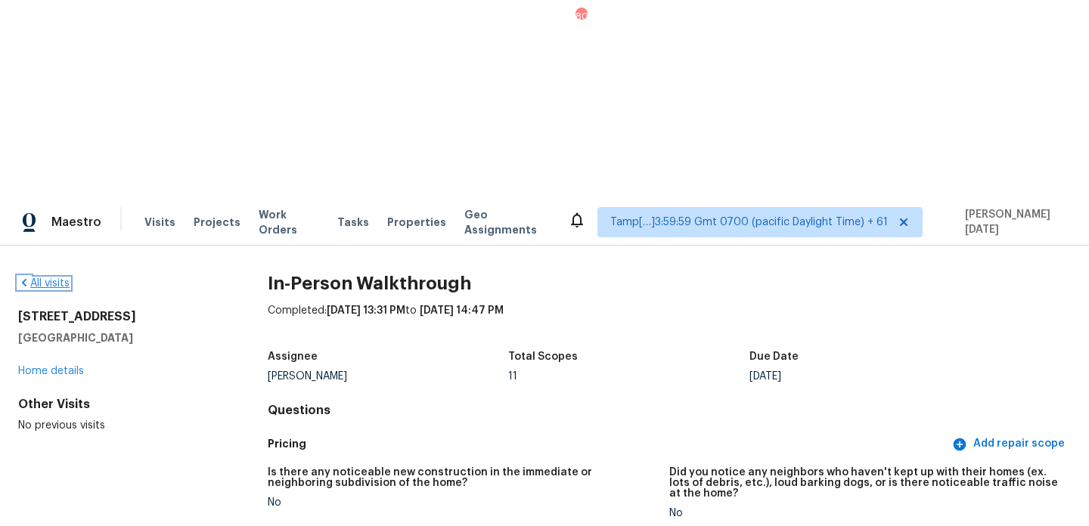
click at [28, 277] on icon at bounding box center [24, 283] width 12 height 12
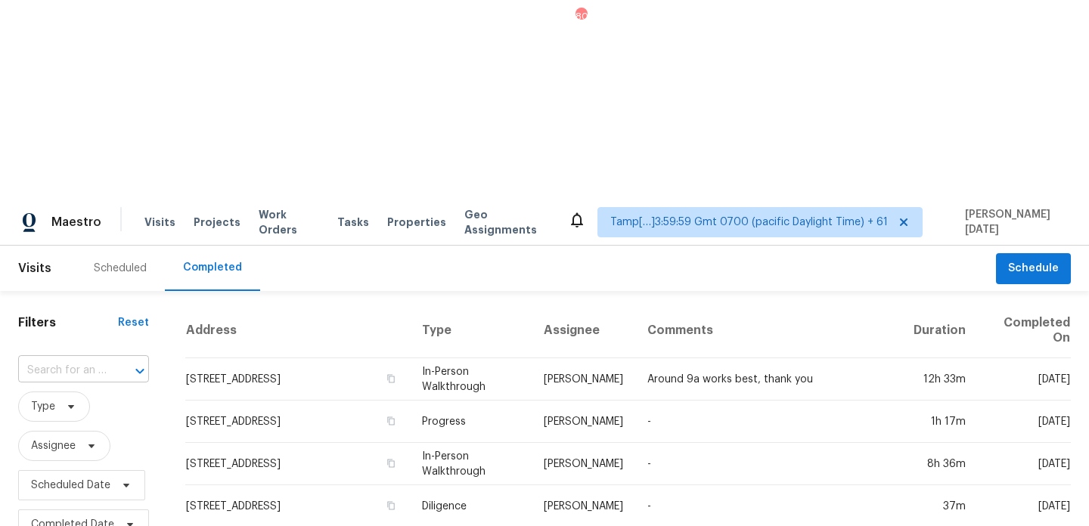
click at [110, 361] on div at bounding box center [129, 371] width 39 height 21
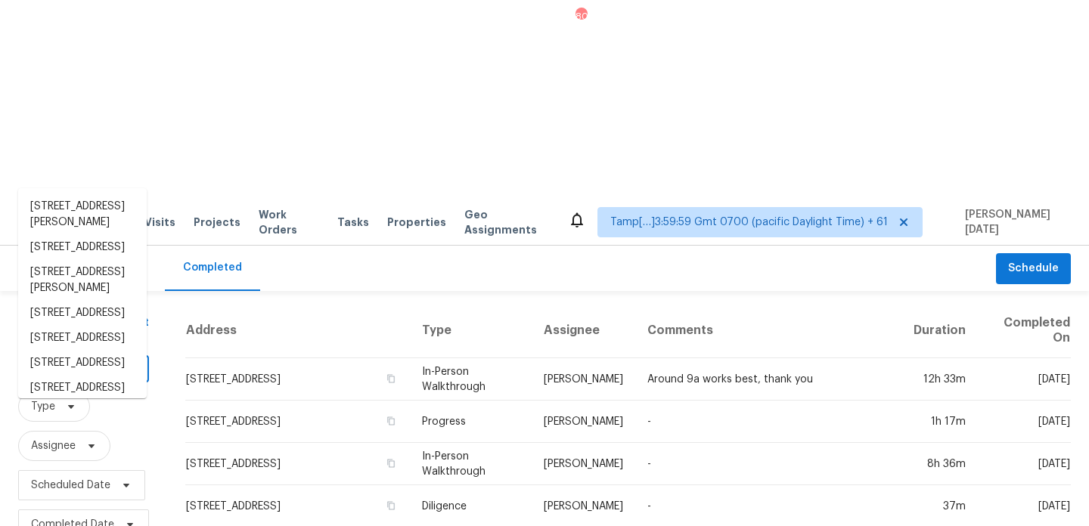
paste input "1652 E Juanita Ave, Mesa, AZ 85204"
type input "1652 E Juanita Ave, Mesa, AZ 85204"
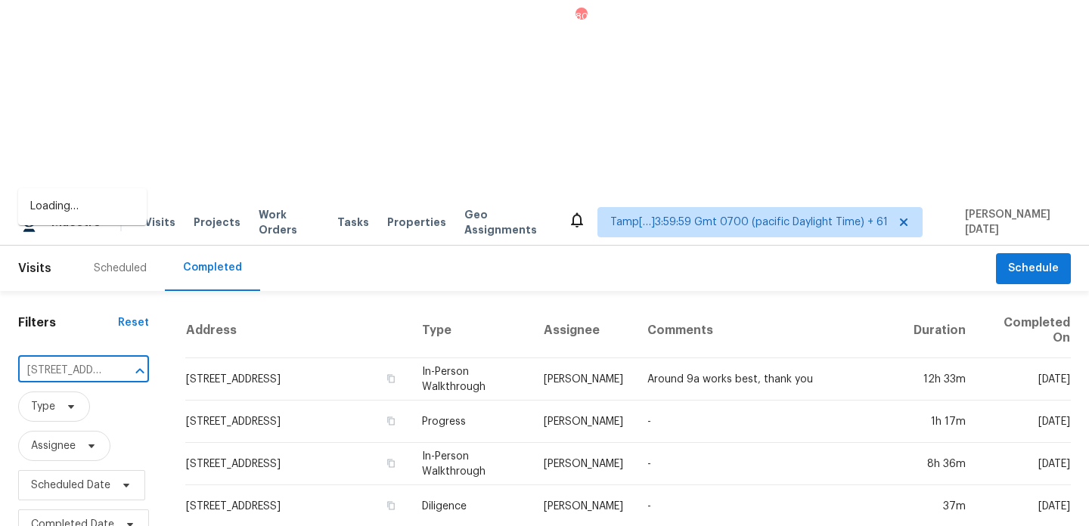
scroll to position [0, 98]
click at [101, 219] on li "1652 E Juanita Ave, Mesa, AZ 85204" at bounding box center [82, 214] width 129 height 41
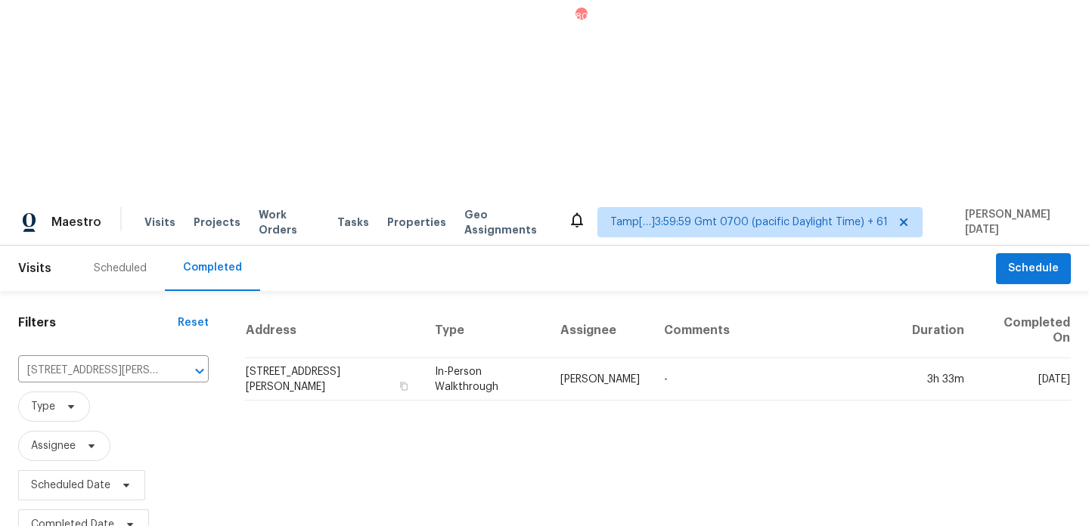
click at [490, 359] on td "In-Person Walkthrough" at bounding box center [486, 380] width 126 height 42
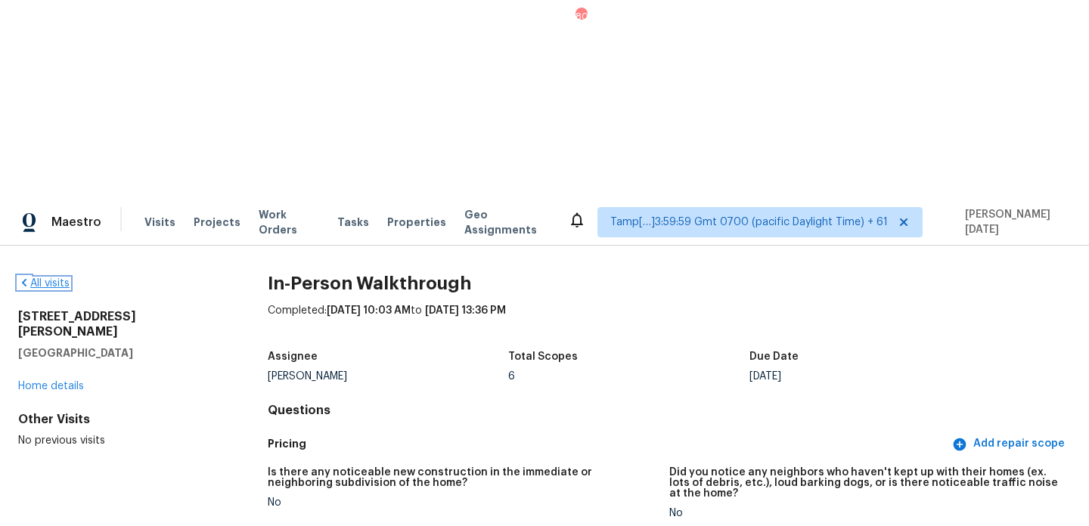
click at [49, 278] on link "All visits" at bounding box center [43, 283] width 51 height 11
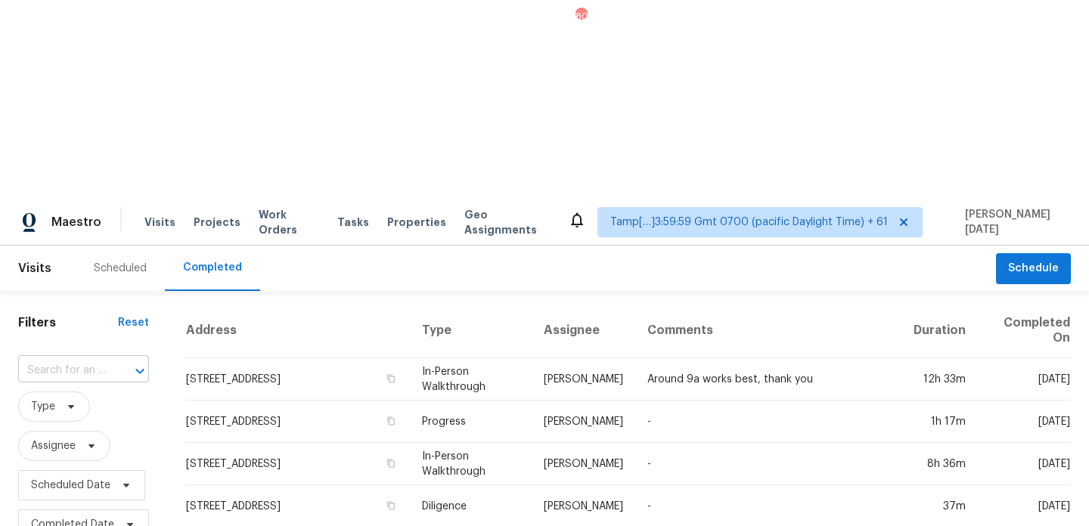
click at [95, 359] on input "text" at bounding box center [62, 370] width 88 height 23
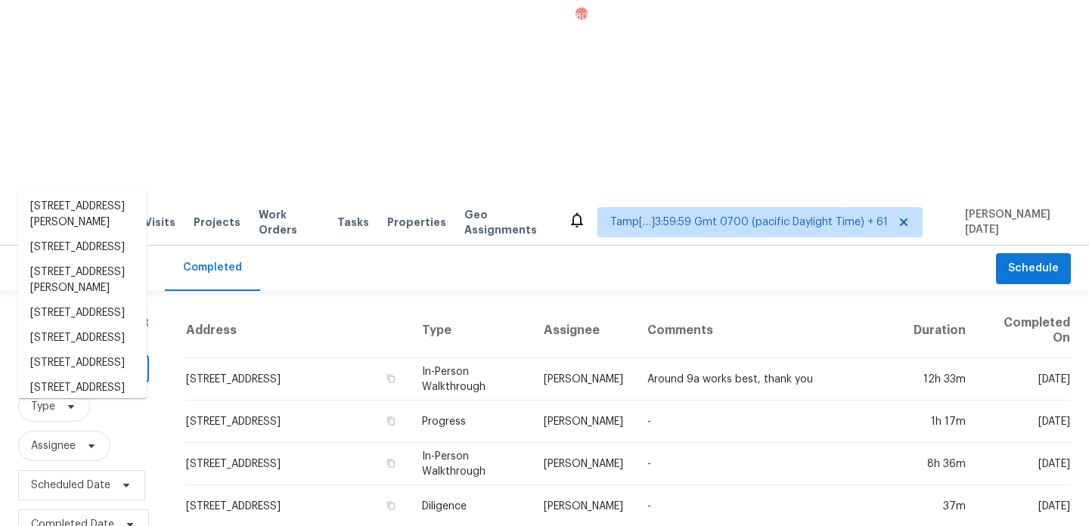
paste input "2909 Phoenix Dr, Killeen, TX 76543"
type input "2909 Phoenix Dr, Killeen, TX 76543"
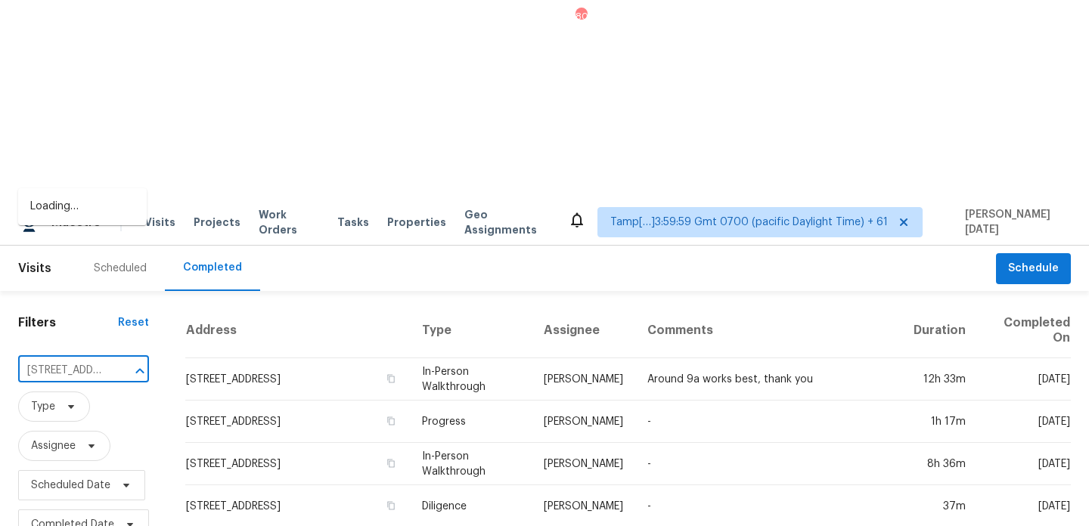
scroll to position [0, 95]
click at [97, 213] on li "2909 Phoenix Dr, Killeen, TX 76543" at bounding box center [82, 206] width 129 height 25
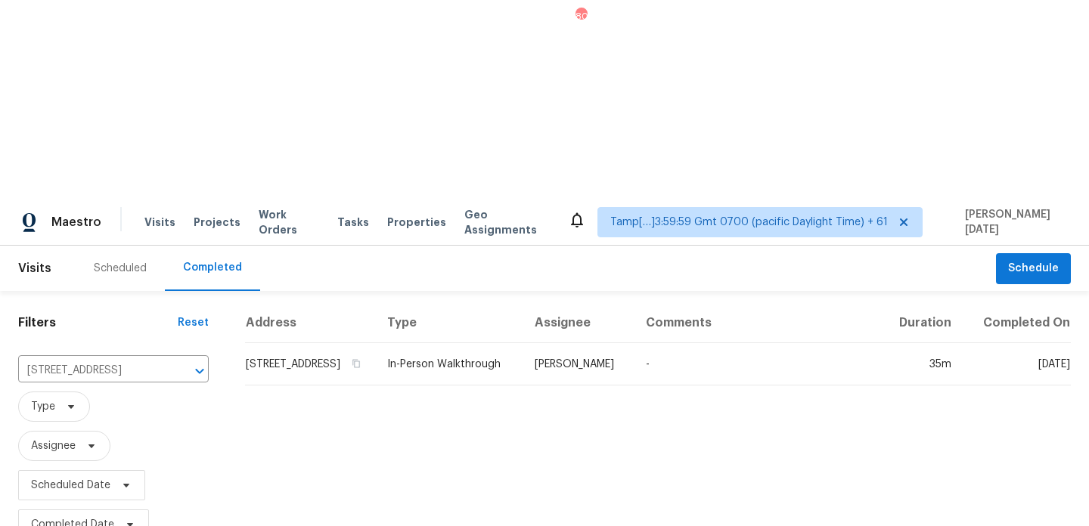
click at [489, 343] on td "In-Person Walkthrough" at bounding box center [448, 364] width 147 height 42
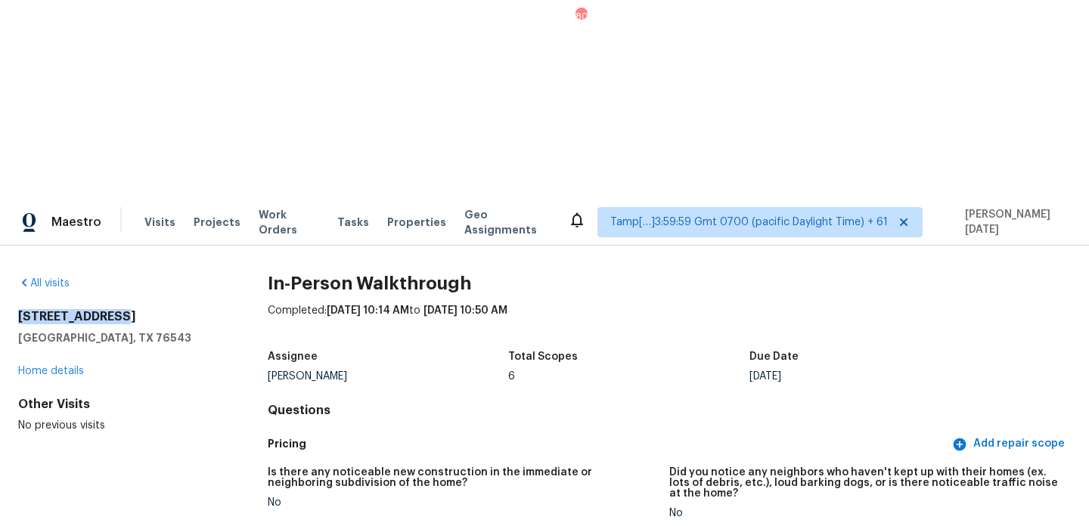
drag, startPoint x: 17, startPoint y: 117, endPoint x: 157, endPoint y: 117, distance: 140.7
click at [157, 246] on div "All visits 2909 Phoenix Dr Killeen, TX 76543 Home details Other Visits No previ…" at bounding box center [544, 485] width 1089 height 479
copy h2 "2909 Phoenix Dr"
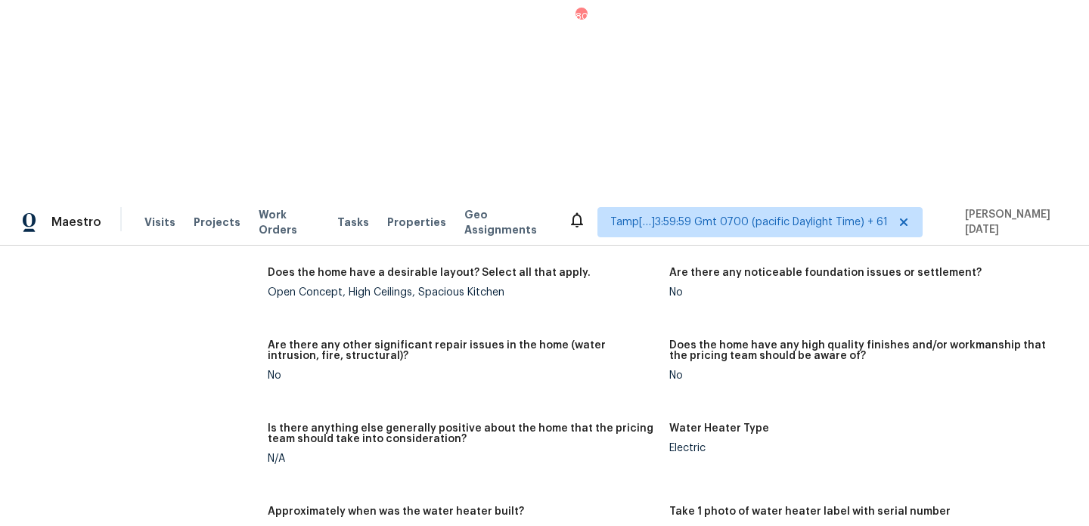
scroll to position [2219, 0]
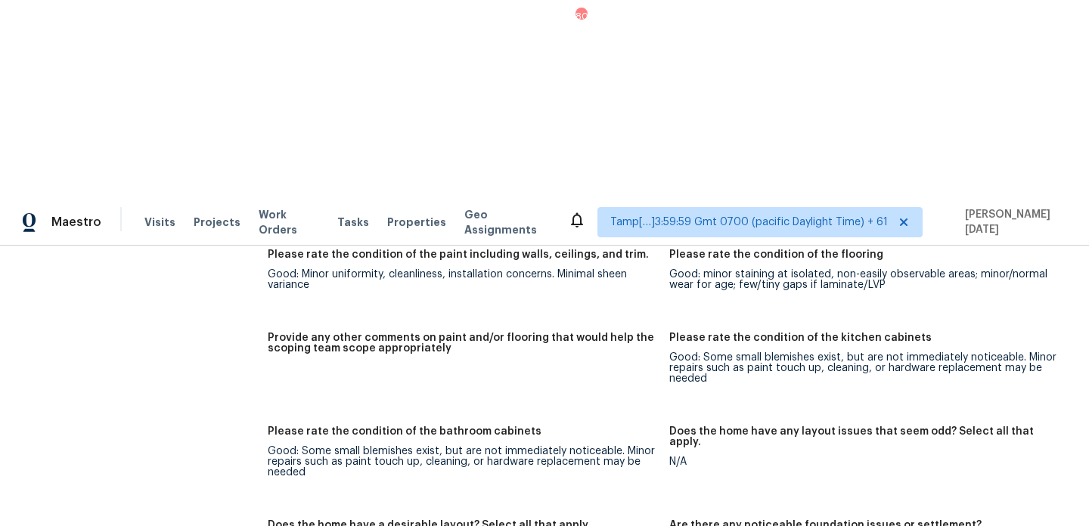
click at [472, 333] on figure "Provide any other comments on paint and/or flooring that would help the scoping…" at bounding box center [469, 371] width 402 height 76
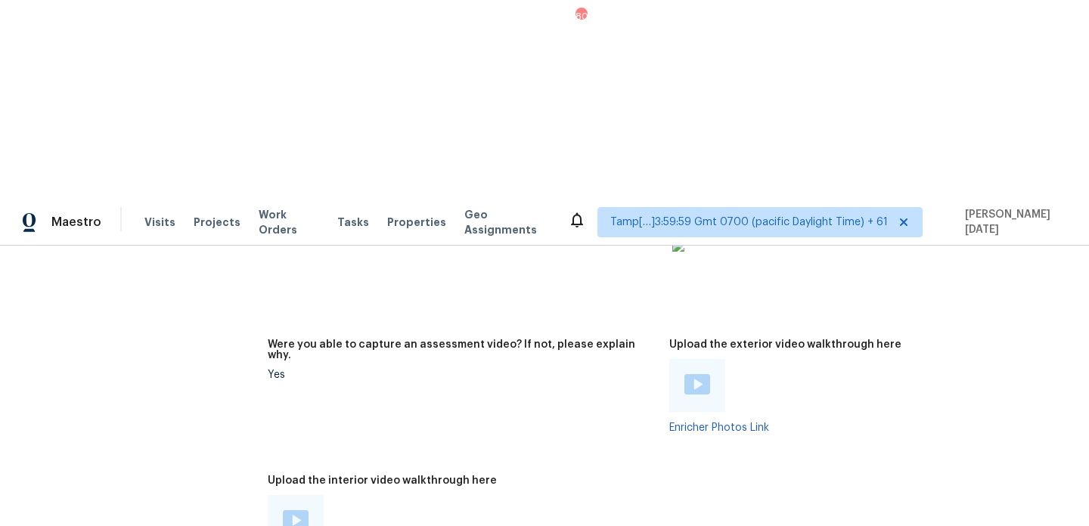
scroll to position [2786, 0]
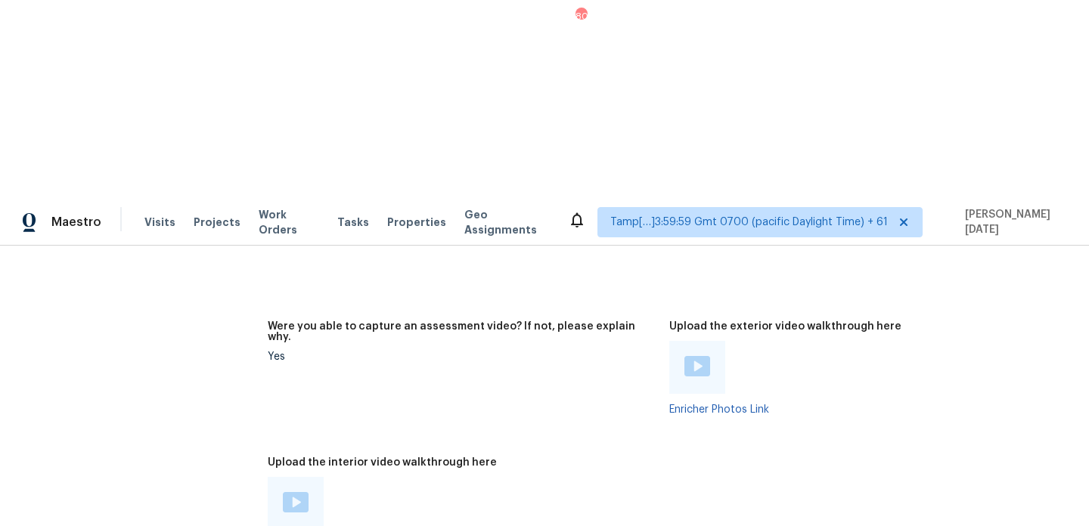
click at [311, 477] on div at bounding box center [296, 503] width 56 height 53
click at [299, 492] on img at bounding box center [296, 502] width 26 height 20
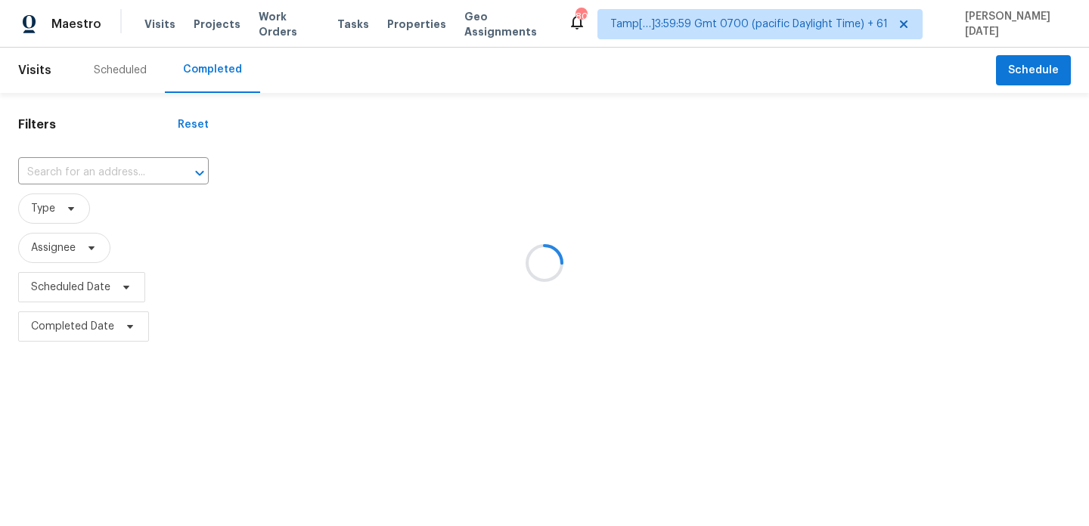
click at [116, 176] on div at bounding box center [544, 263] width 1089 height 526
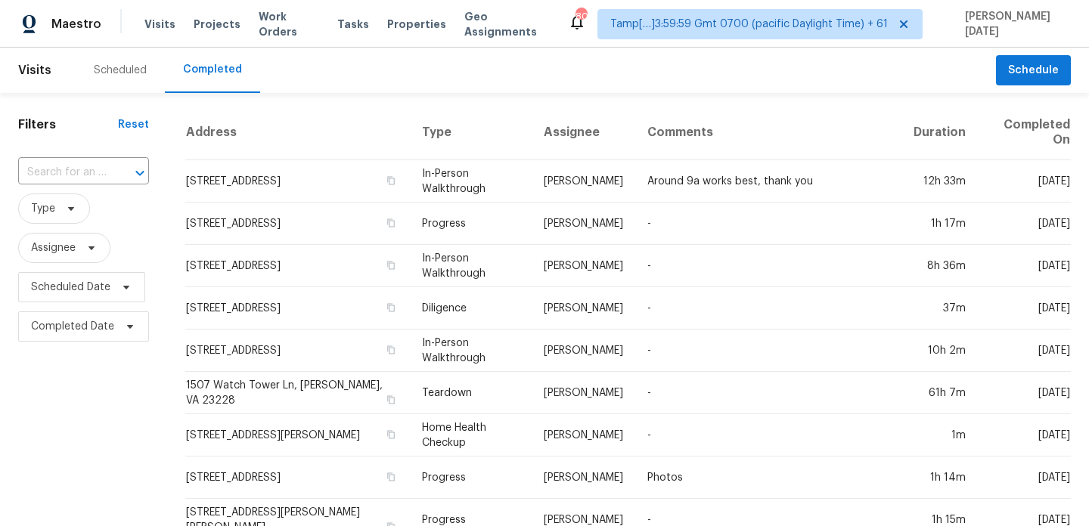
click at [91, 157] on div "​" at bounding box center [83, 173] width 131 height 33
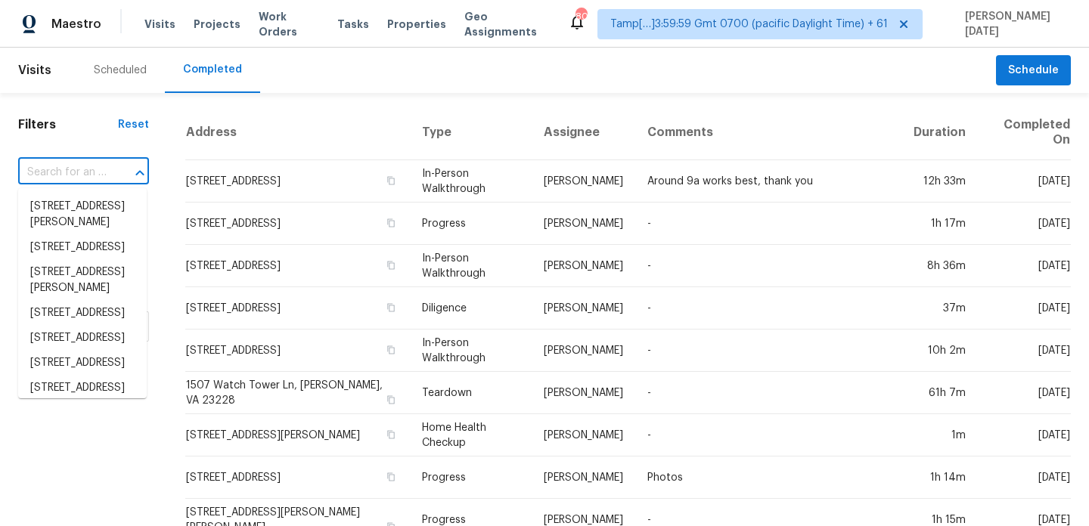
paste input "[STREET_ADDRESS]"
type input "[STREET_ADDRESS]"
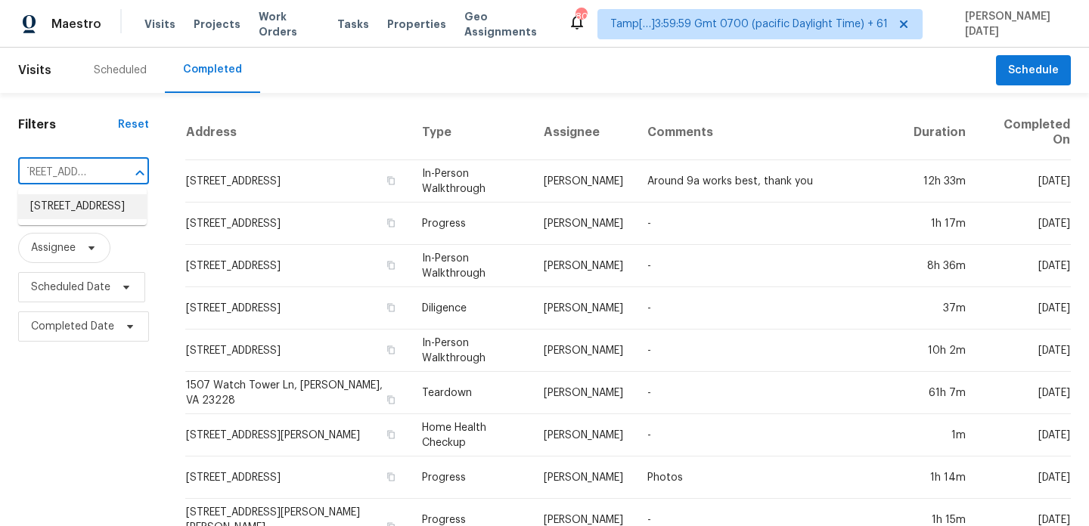
click at [92, 216] on li "[STREET_ADDRESS]" at bounding box center [82, 206] width 129 height 25
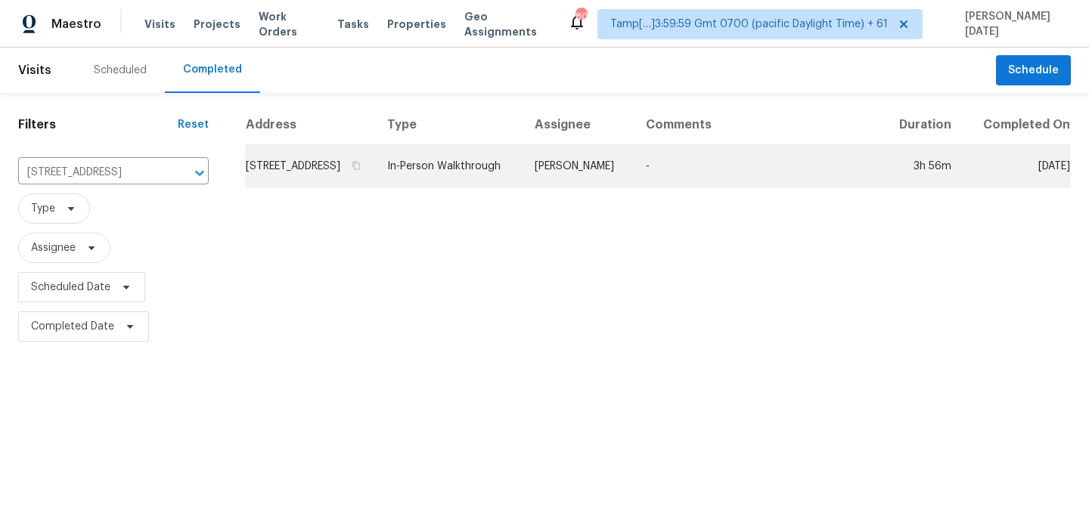
click at [442, 178] on td "In-Person Walkthrough" at bounding box center [448, 166] width 147 height 42
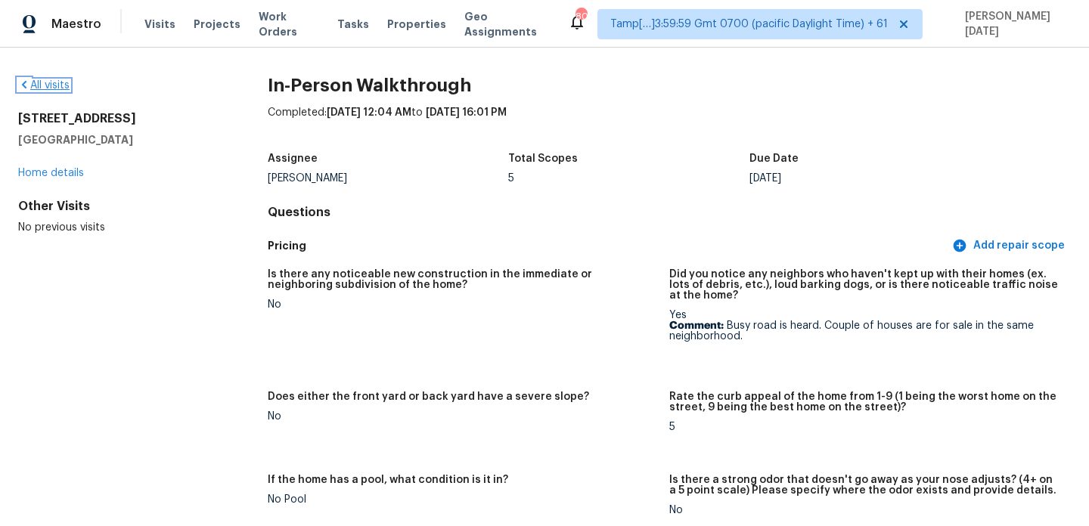
click at [60, 85] on link "All visits" at bounding box center [43, 85] width 51 height 11
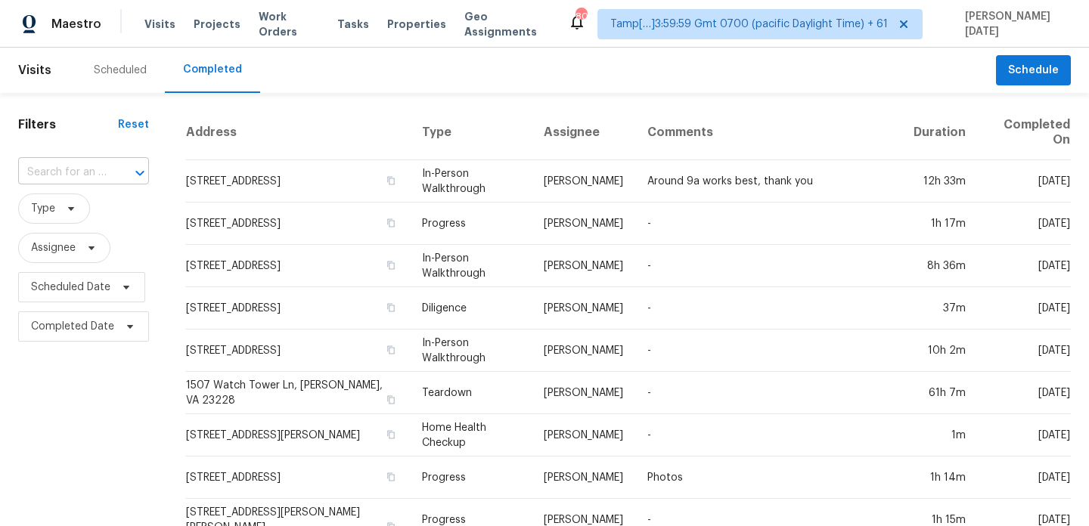
click at [86, 172] on input "text" at bounding box center [62, 172] width 88 height 23
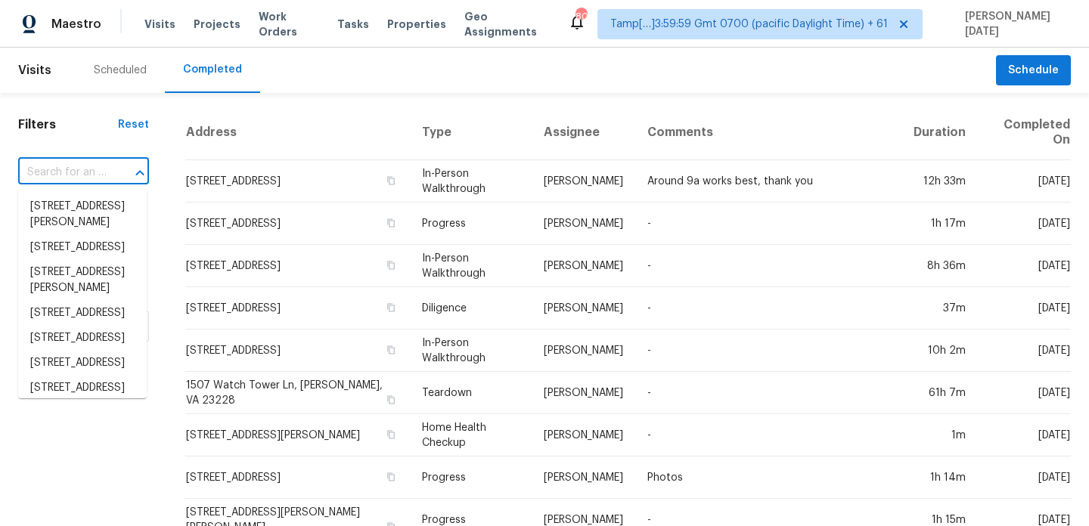
paste input "[STREET_ADDRESS]"
type input "[STREET_ADDRESS]"
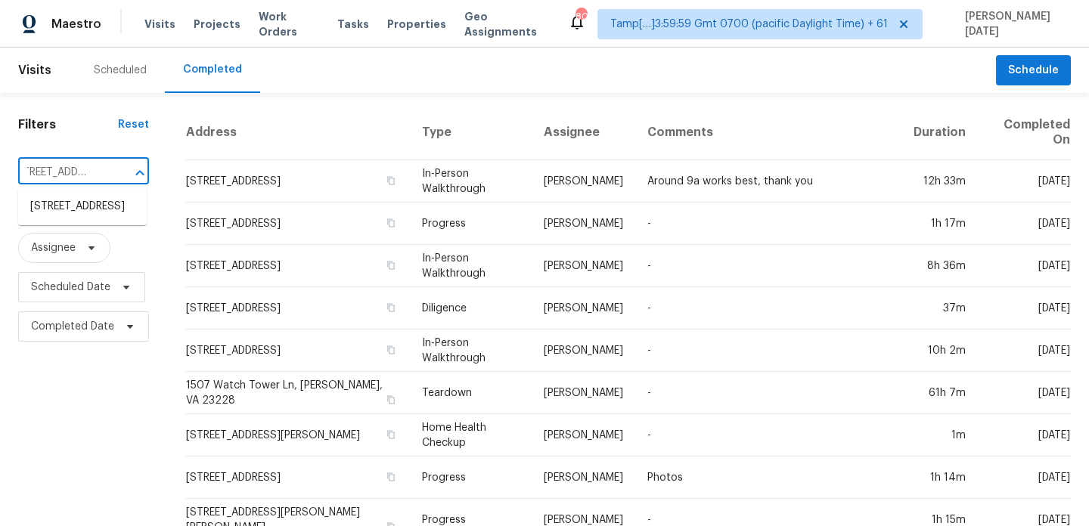
click at [87, 203] on li "[STREET_ADDRESS]" at bounding box center [82, 206] width 129 height 25
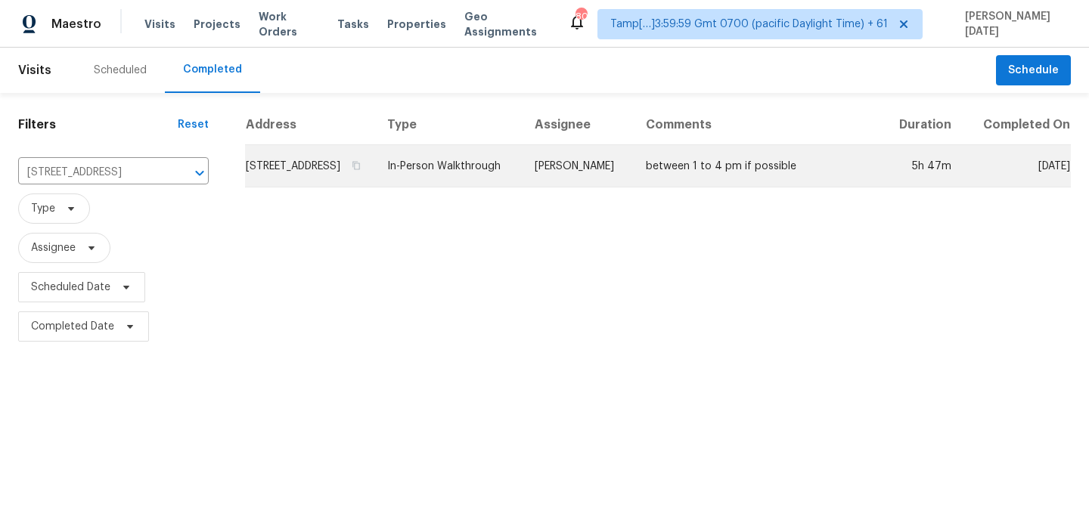
click at [470, 176] on td "In-Person Walkthrough" at bounding box center [448, 166] width 147 height 42
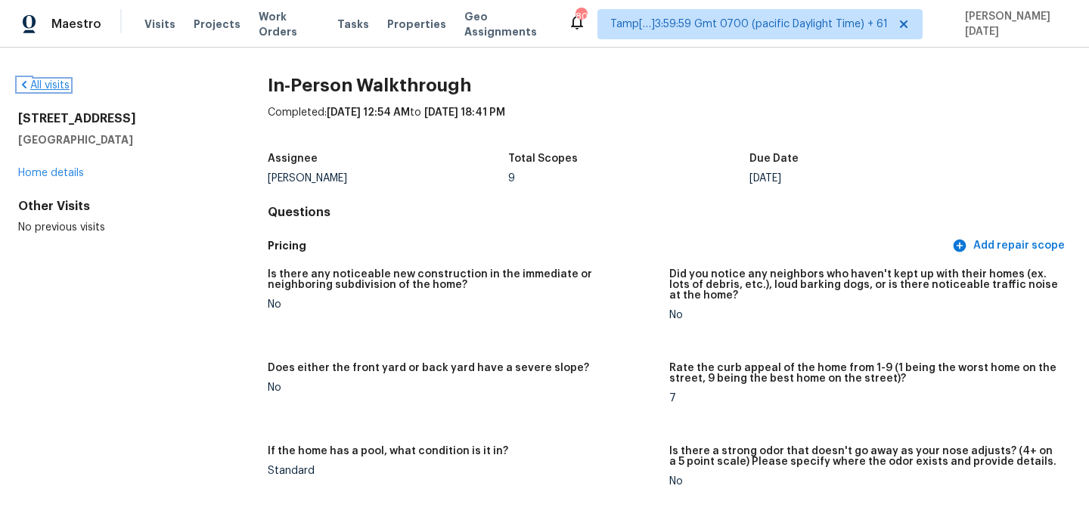
click at [48, 88] on link "All visits" at bounding box center [43, 85] width 51 height 11
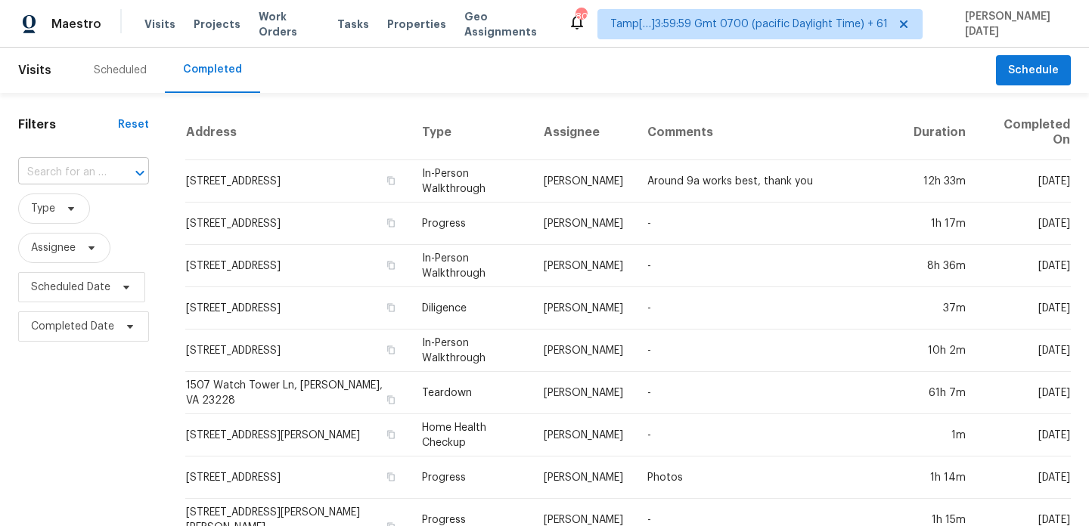
click at [67, 180] on input "text" at bounding box center [62, 172] width 88 height 23
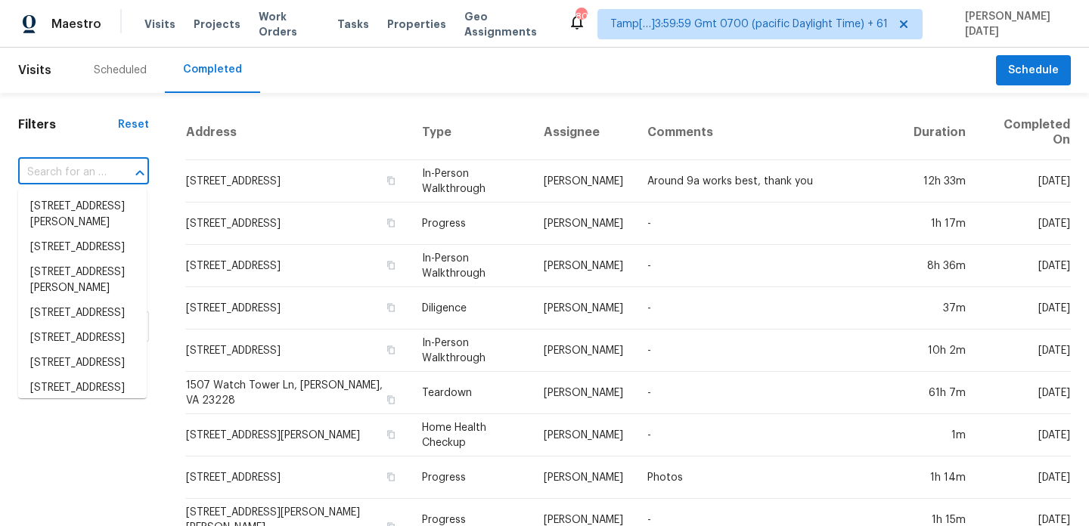
paste input "[STREET_ADDRESS]"
type input "[STREET_ADDRESS]"
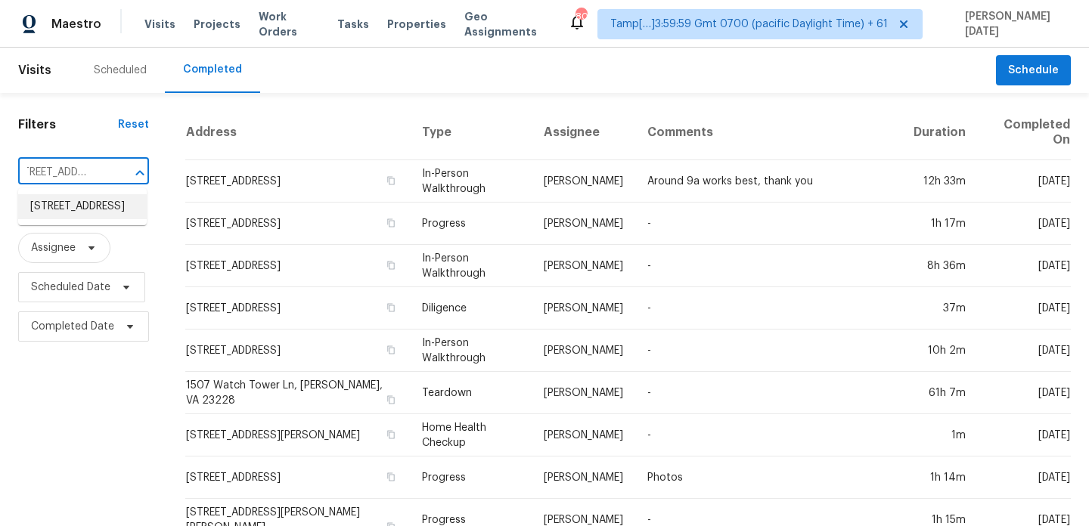
click at [74, 216] on li "[STREET_ADDRESS]" at bounding box center [82, 206] width 129 height 25
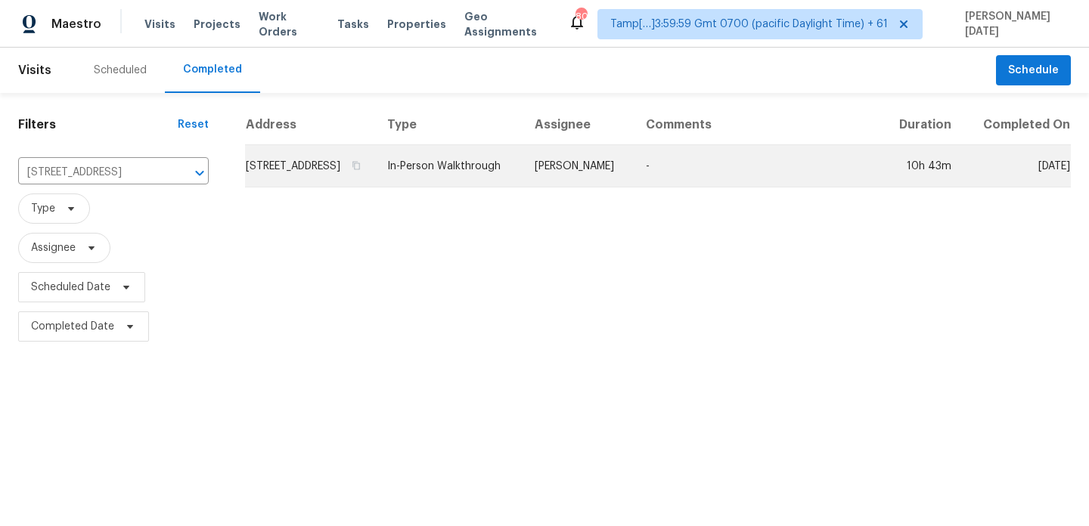
click at [498, 188] on td "In-Person Walkthrough" at bounding box center [448, 166] width 147 height 42
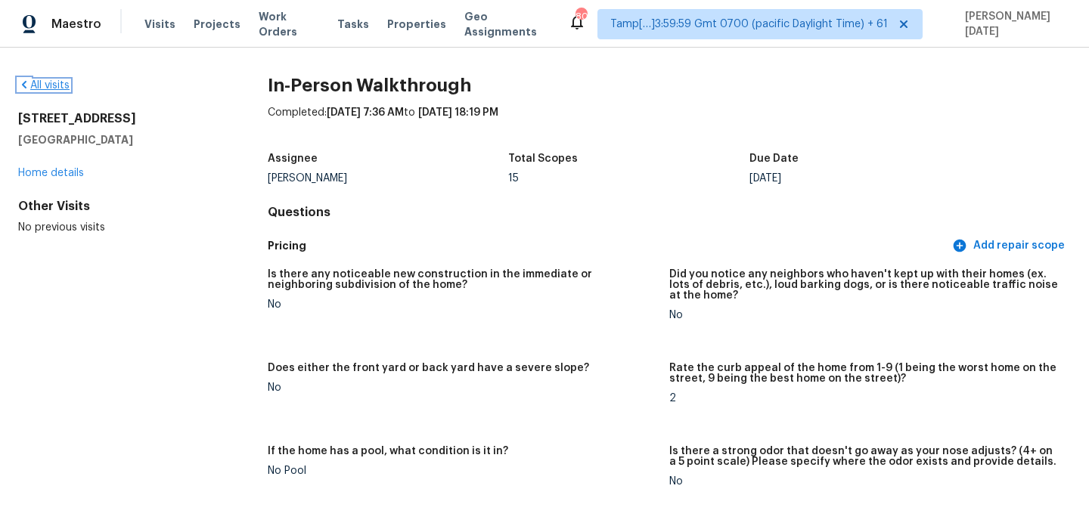
click at [54, 87] on link "All visits" at bounding box center [43, 85] width 51 height 11
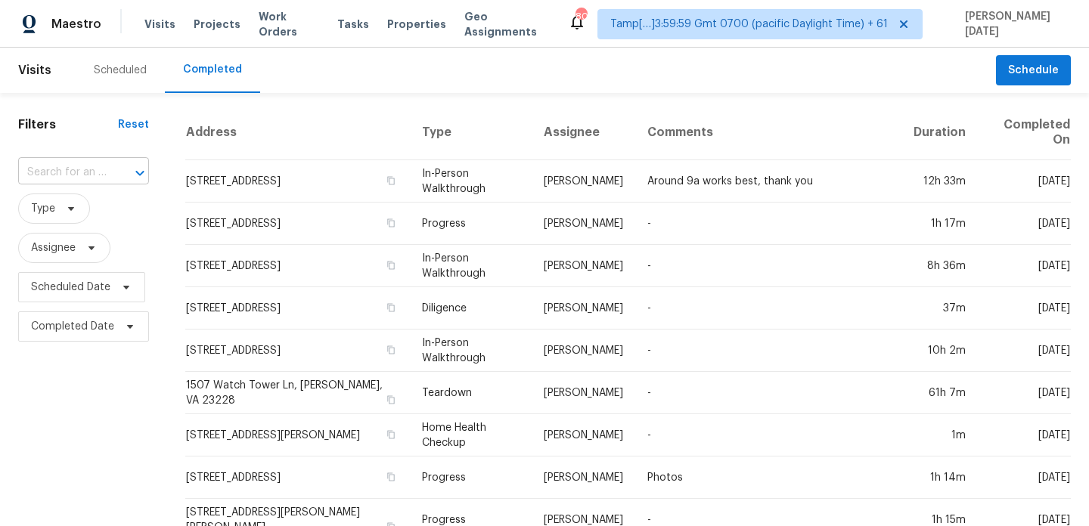
click at [73, 169] on input "text" at bounding box center [62, 172] width 88 height 23
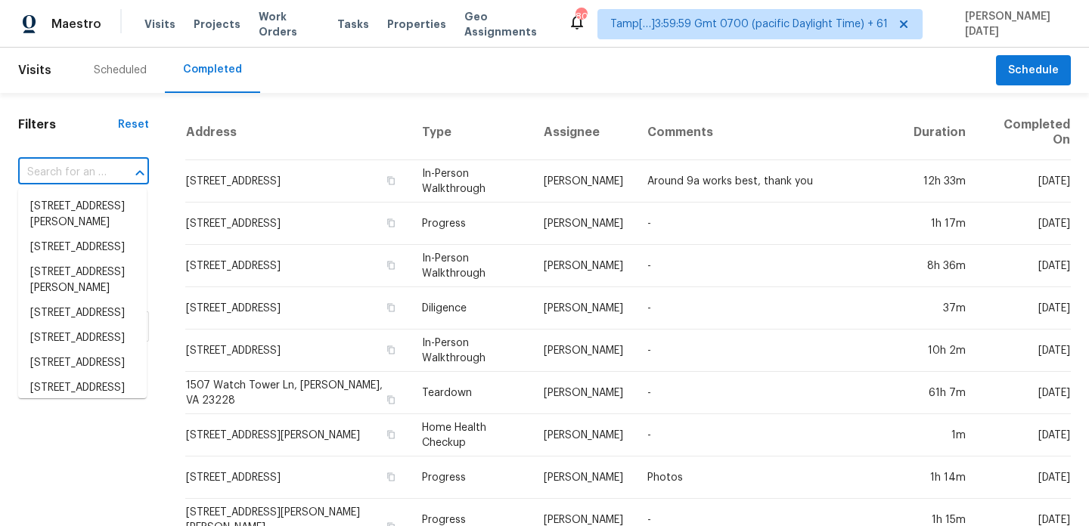
paste input "[STREET_ADDRESS][PERSON_NAME]"
type input "[STREET_ADDRESS][PERSON_NAME]"
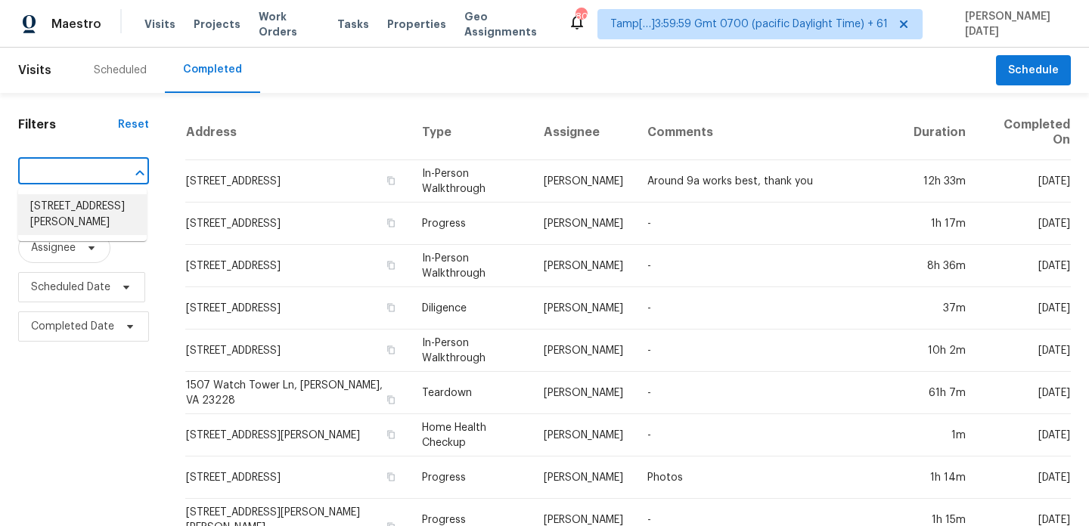
click at [81, 223] on li "[STREET_ADDRESS][PERSON_NAME]" at bounding box center [82, 214] width 129 height 41
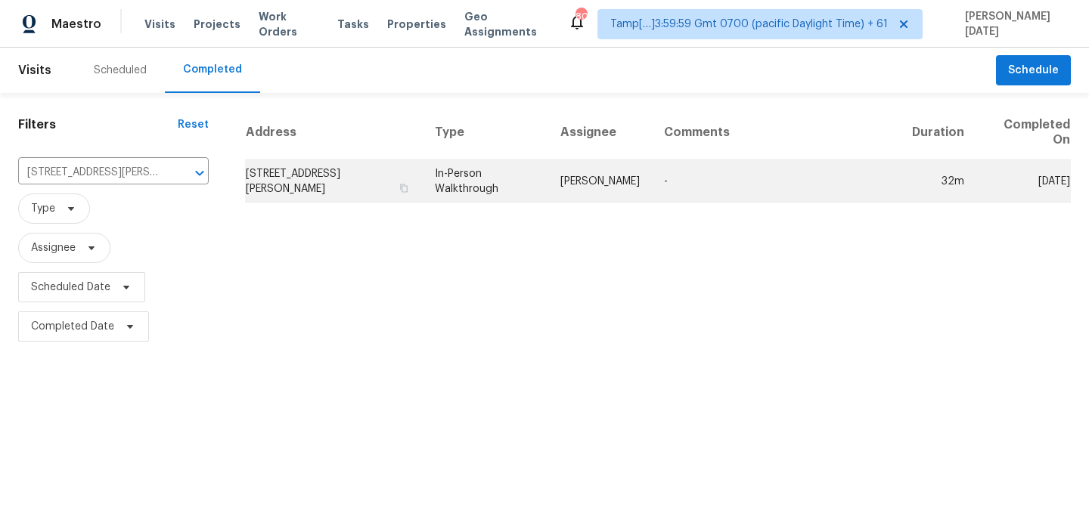
click at [446, 170] on td "In-Person Walkthrough" at bounding box center [486, 181] width 126 height 42
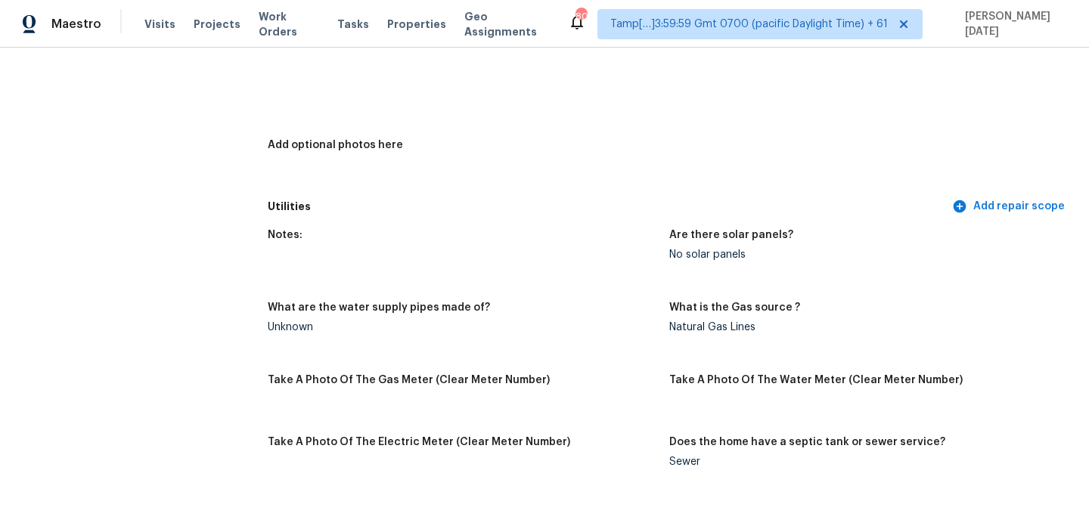
scroll to position [183, 0]
